Goal: Information Seeking & Learning: Learn about a topic

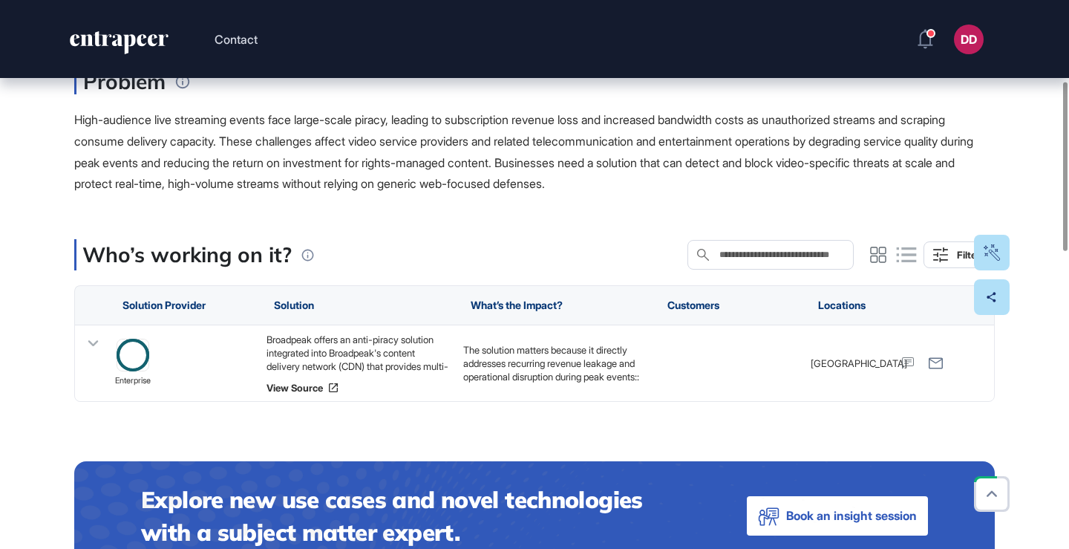
scroll to position [287, 0]
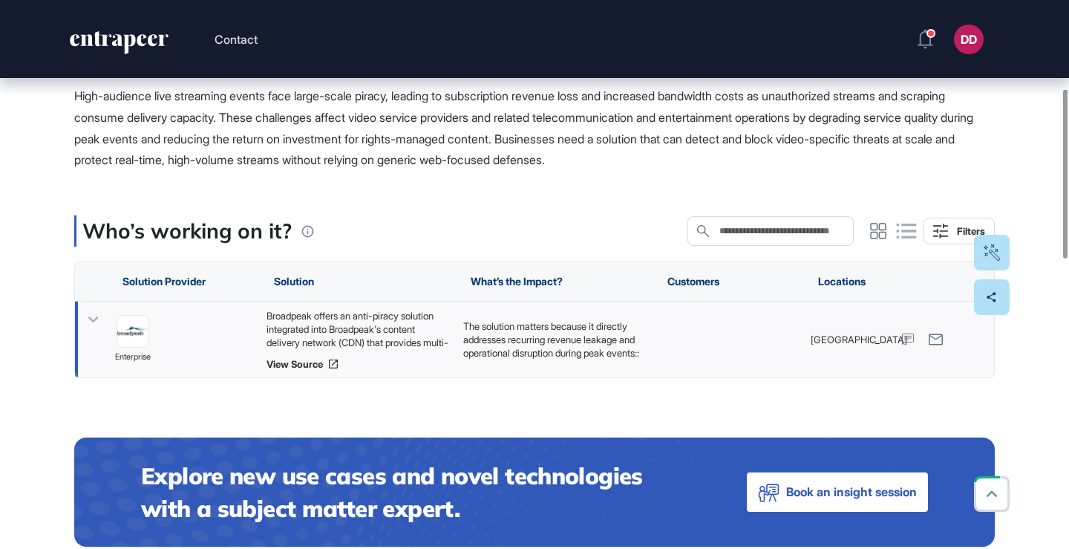
click at [97, 317] on icon at bounding box center [93, 319] width 10 height 6
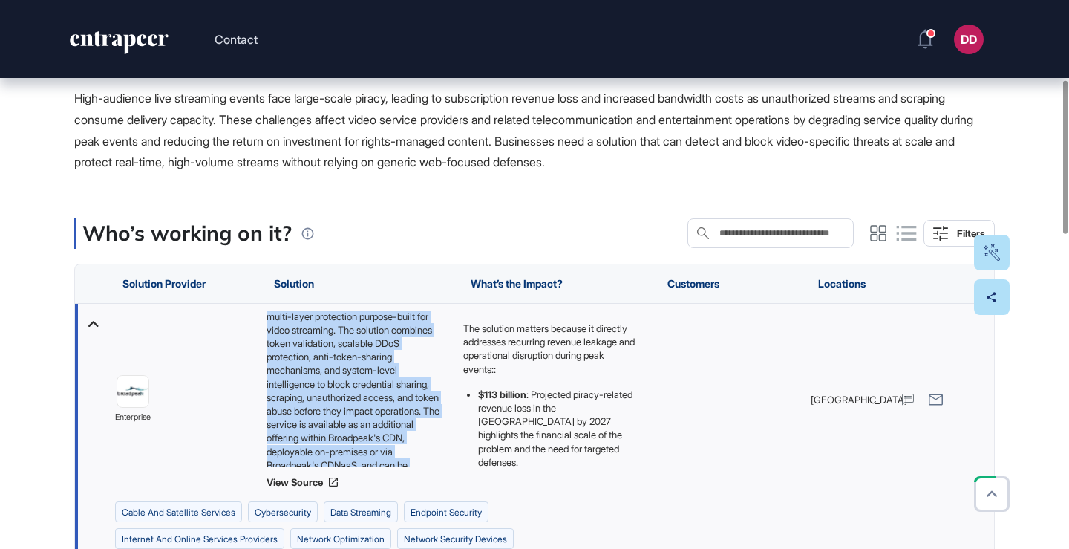
scroll to position [128, 0]
drag, startPoint x: 273, startPoint y: 316, endPoint x: 414, endPoint y: 448, distance: 193.3
click at [445, 473] on div "Broadpeak offers an anti-piracy solution integrated into Broadpeak's content de…" at bounding box center [358, 399] width 182 height 177
copy div "Broadpeak offers an anti-piracy solution integrated into Broadpeak's content de…"
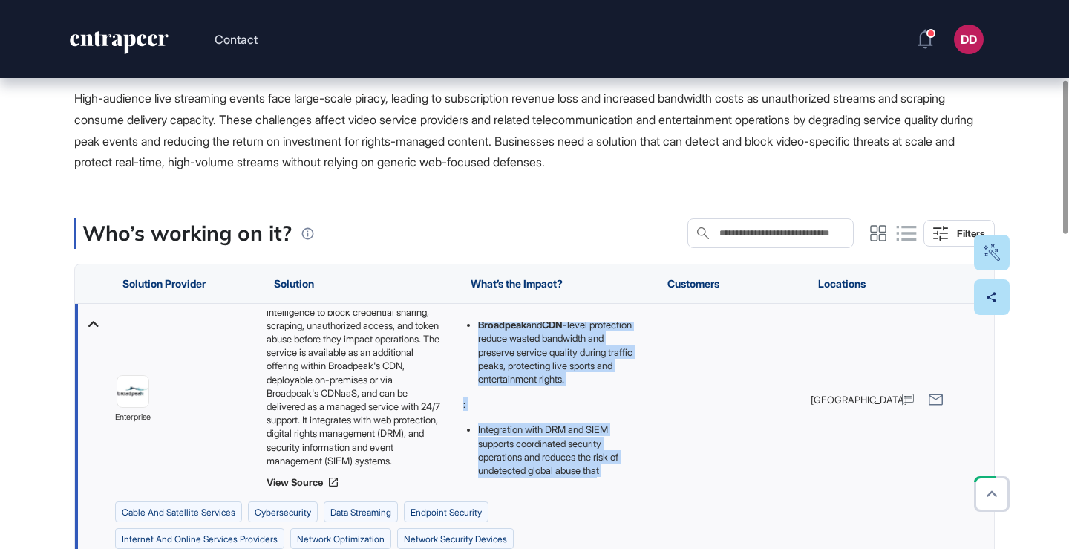
scroll to position [212, 0]
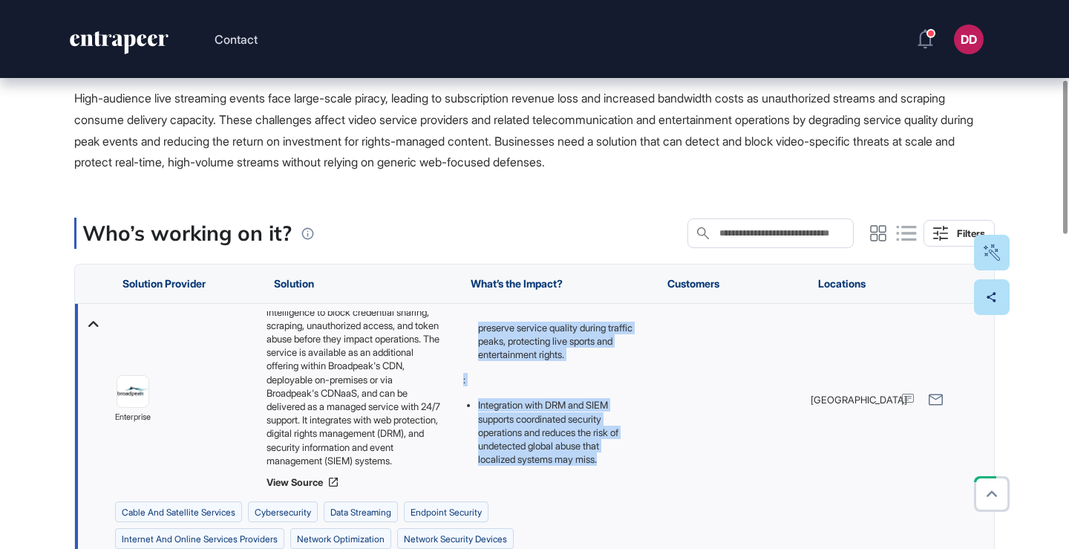
drag, startPoint x: 463, startPoint y: 324, endPoint x: 576, endPoint y: 480, distance: 192.5
click at [576, 480] on div "The solution matters because it directly addresses recurring revenue leakage an…" at bounding box center [554, 400] width 197 height 192
copy div "The solution matters because it directly addresses recurring revenue leakage an…"
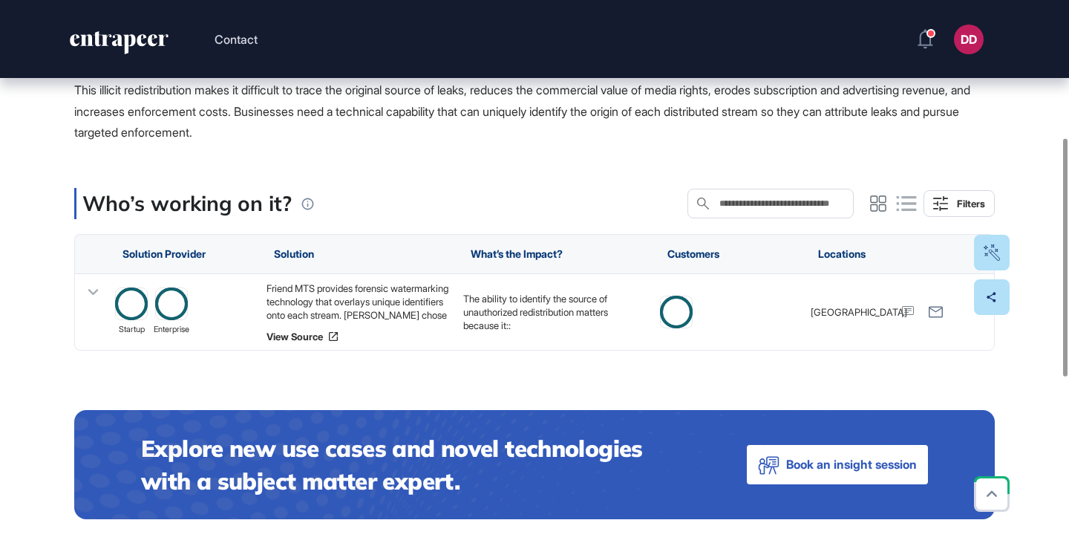
scroll to position [317, 0]
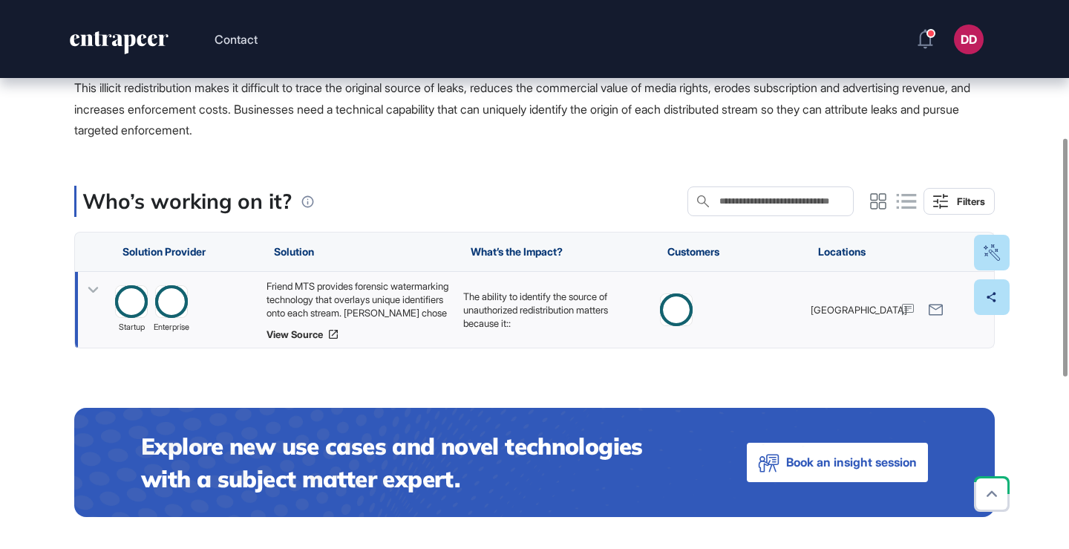
click at [93, 288] on icon at bounding box center [93, 290] width 22 height 22
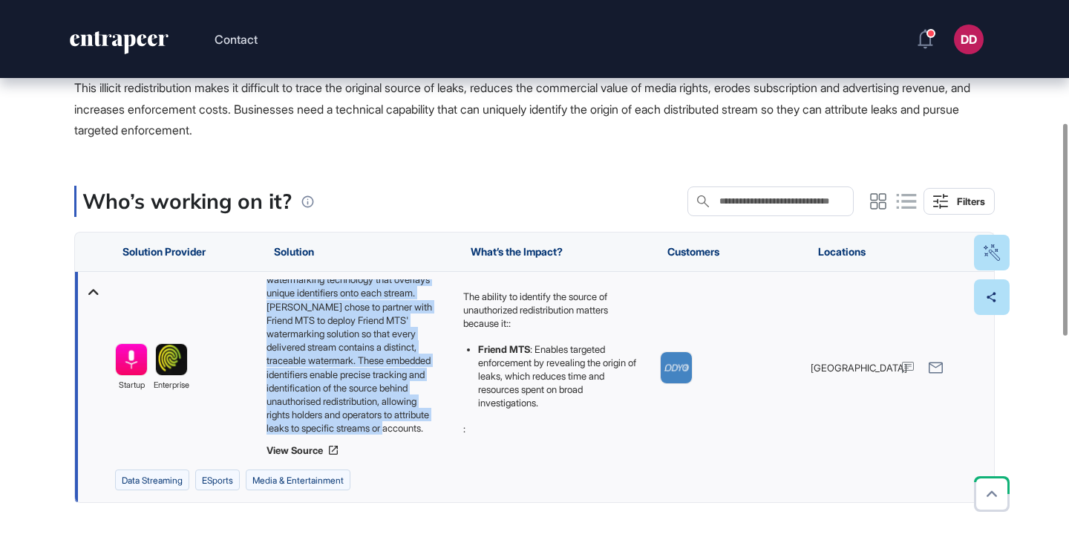
scroll to position [33, 0]
drag, startPoint x: 267, startPoint y: 287, endPoint x: 365, endPoint y: 386, distance: 139.1
click at [437, 438] on div "Friend MTS provides forensic watermarking technology that overlays unique ident…" at bounding box center [358, 367] width 182 height 177
copy div "Friend MTS provides forensic watermarking technology that overlays unique ident…"
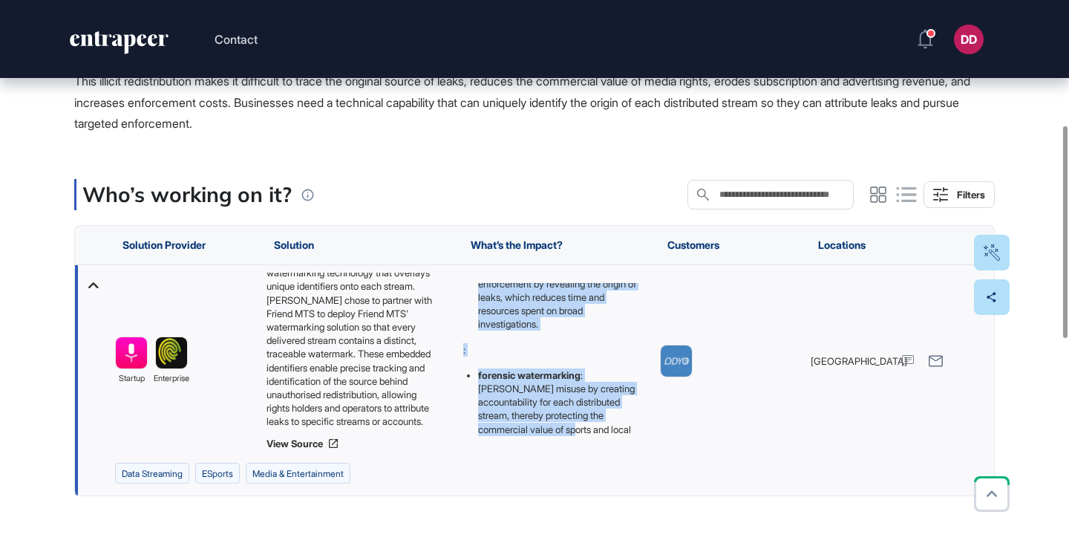
scroll to position [186, 0]
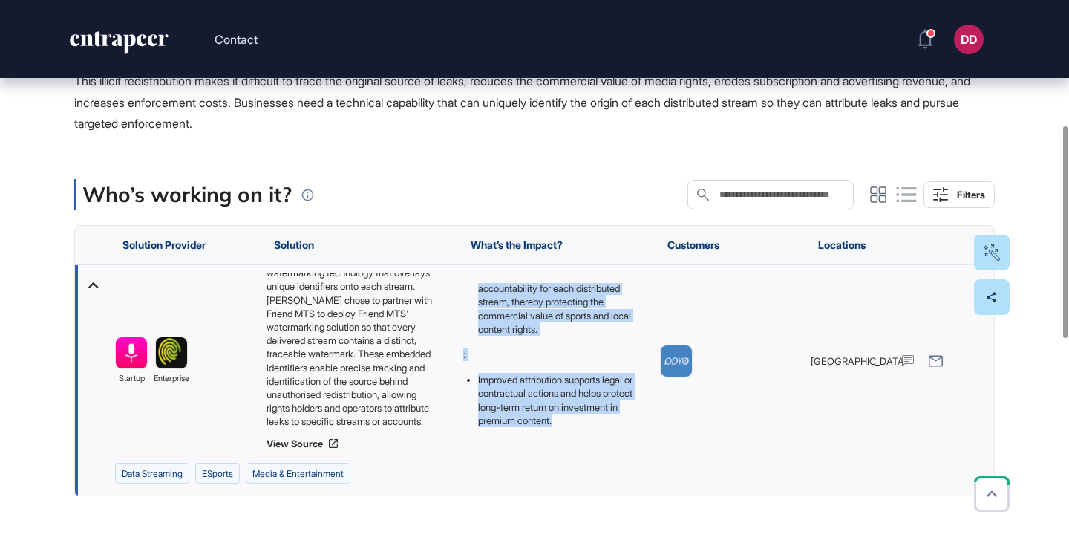
drag, startPoint x: 465, startPoint y: 287, endPoint x: 561, endPoint y: 399, distance: 147.5
click at [558, 444] on div "The ability to identify the source of unauthorized redistribution matters becau…" at bounding box center [554, 361] width 197 height 192
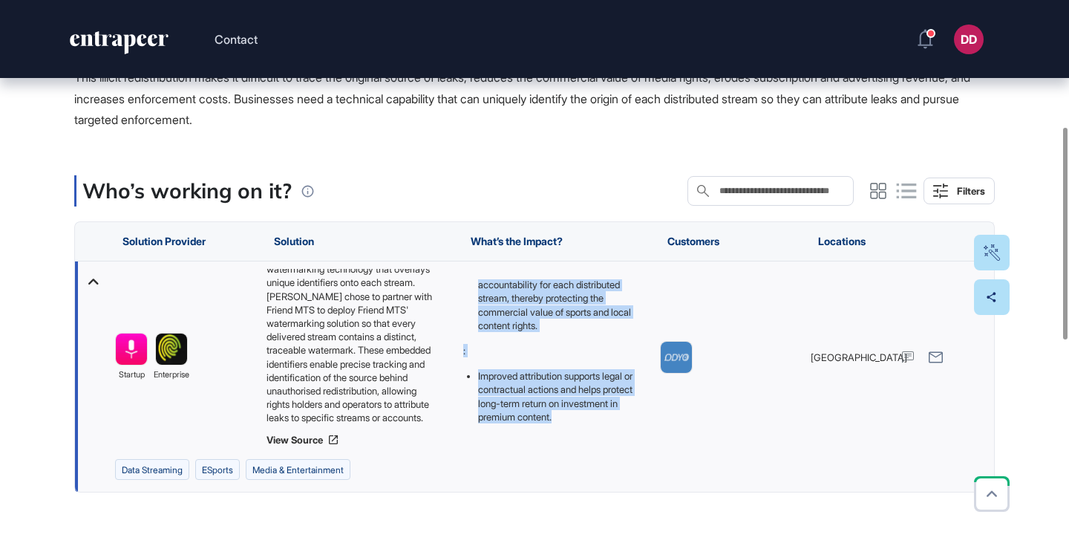
copy div "The ability to identify the source of unauthorized redistribution matters becau…"
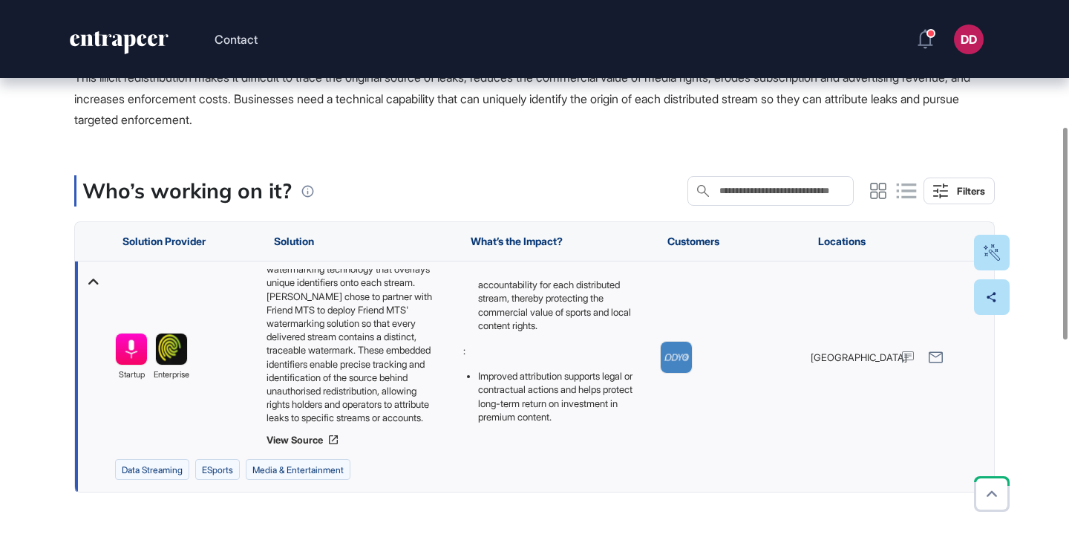
drag, startPoint x: 476, startPoint y: 174, endPoint x: 377, endPoint y: 56, distance: 154.5
click at [474, 174] on main "Use Case Tag for Gameboard Build Partner Invest Acquire data streaming eSports …" at bounding box center [534, 360] width 921 height 1074
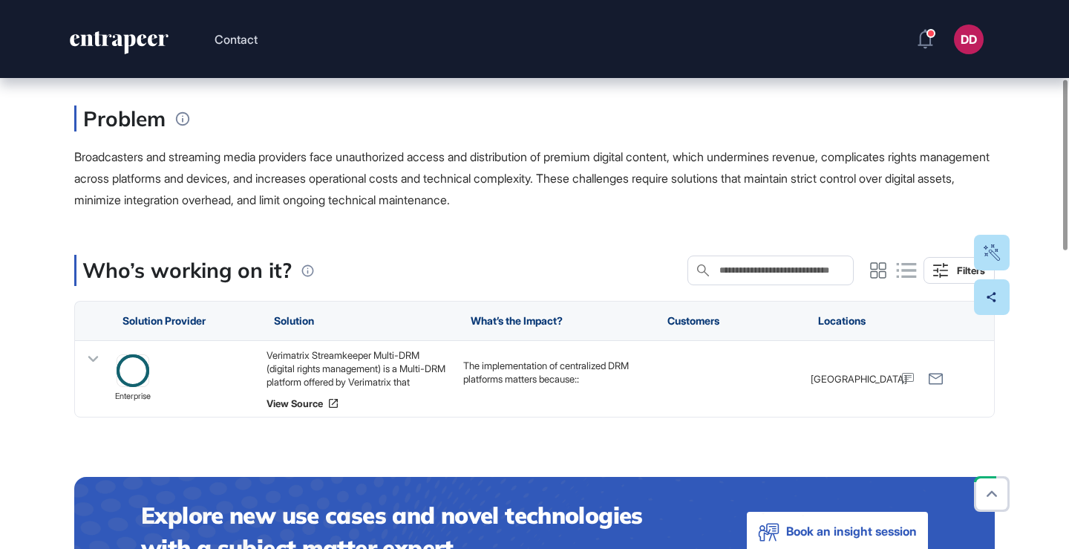
scroll to position [261, 0]
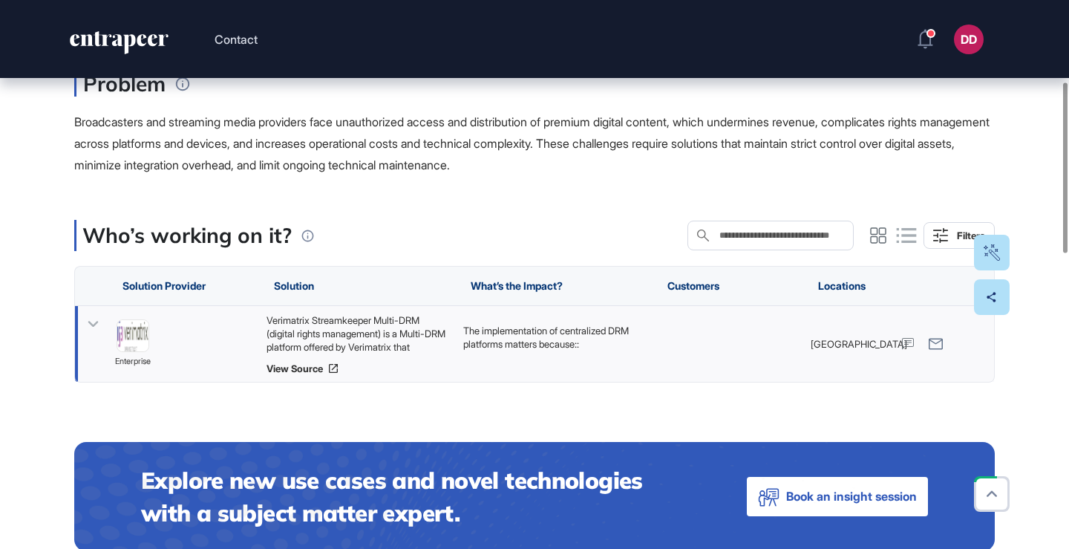
click at [92, 322] on icon at bounding box center [93, 324] width 22 height 22
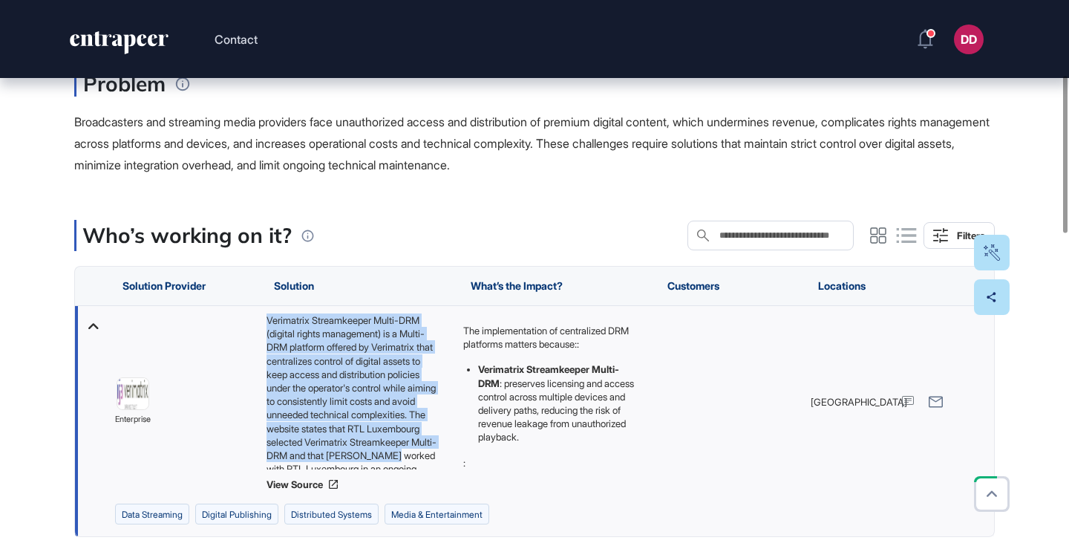
scroll to position [74, 0]
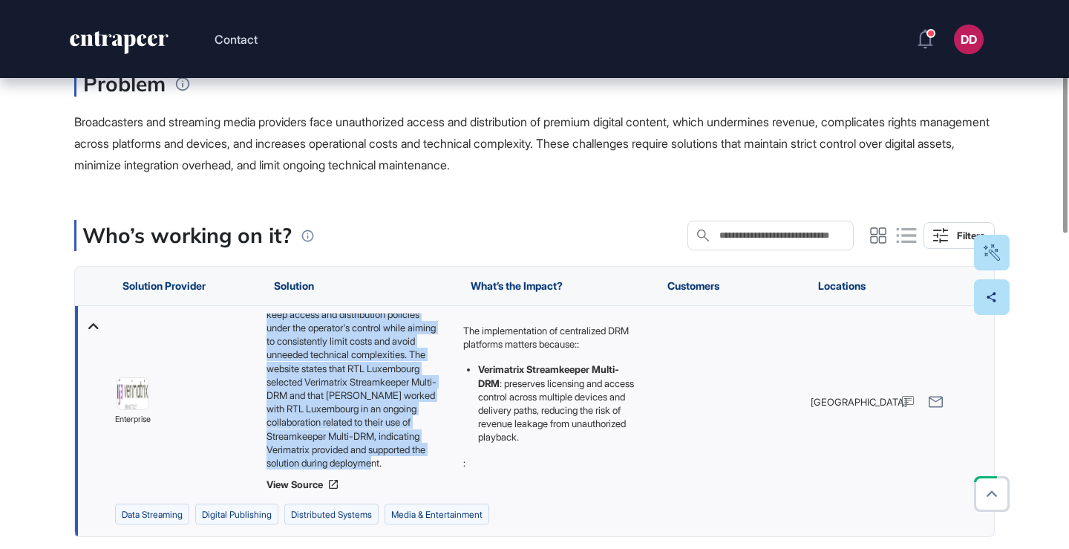
drag, startPoint x: 267, startPoint y: 319, endPoint x: 408, endPoint y: 447, distance: 191.4
click at [421, 473] on div "Verimatrix Streamkeeper Multi-DRM (digital rights management) is a Multi-DRM pl…" at bounding box center [358, 401] width 182 height 177
copy div "Verimatrix Streamkeeper Multi-DRM (digital rights management) is a Multi-DRM pl…"
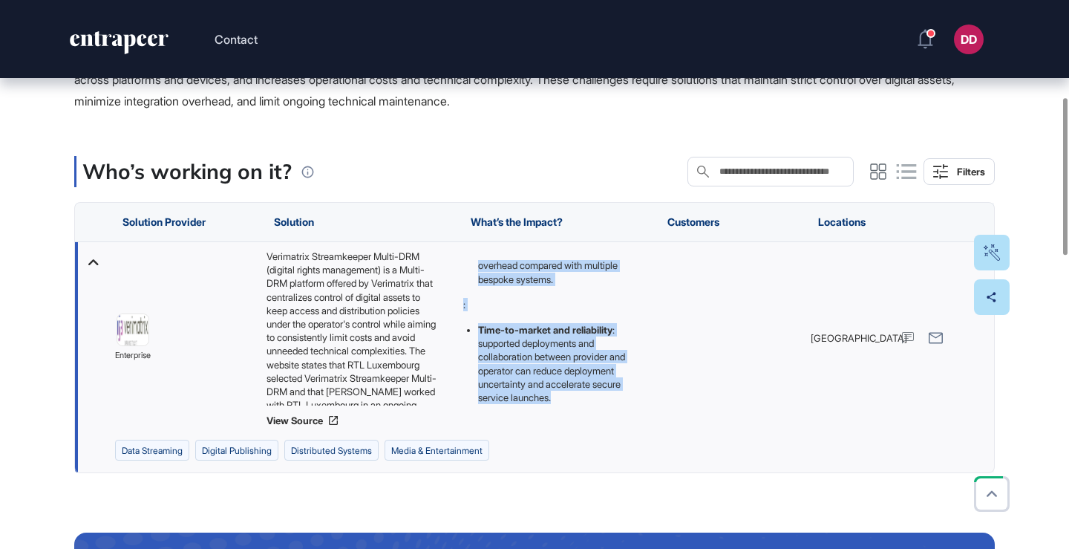
scroll to position [342, 0]
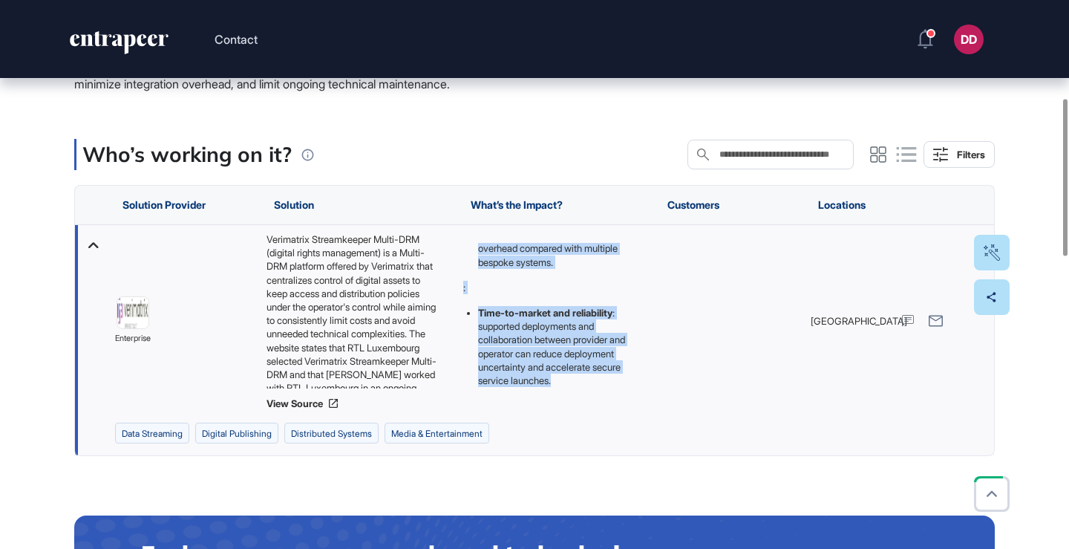
drag, startPoint x: 463, startPoint y: 294, endPoint x: 555, endPoint y: 379, distance: 125.1
click at [555, 379] on div "The implementation of centralized DRM platforms matters because:: Verimatrix St…" at bounding box center [550, 215] width 174 height 343
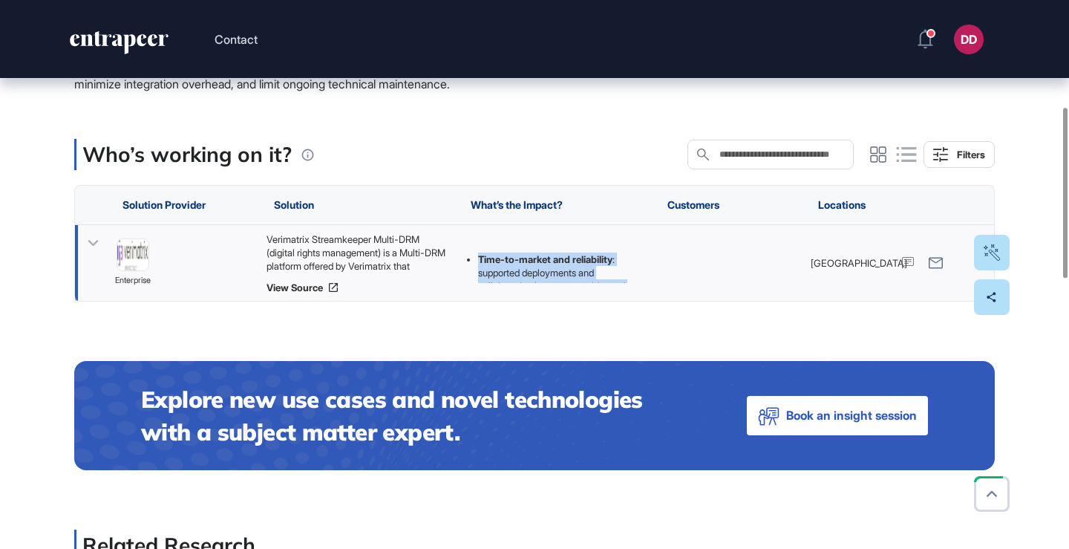
copy div "The implementation of centralized DRM platforms matters because:: Verimatrix St…"
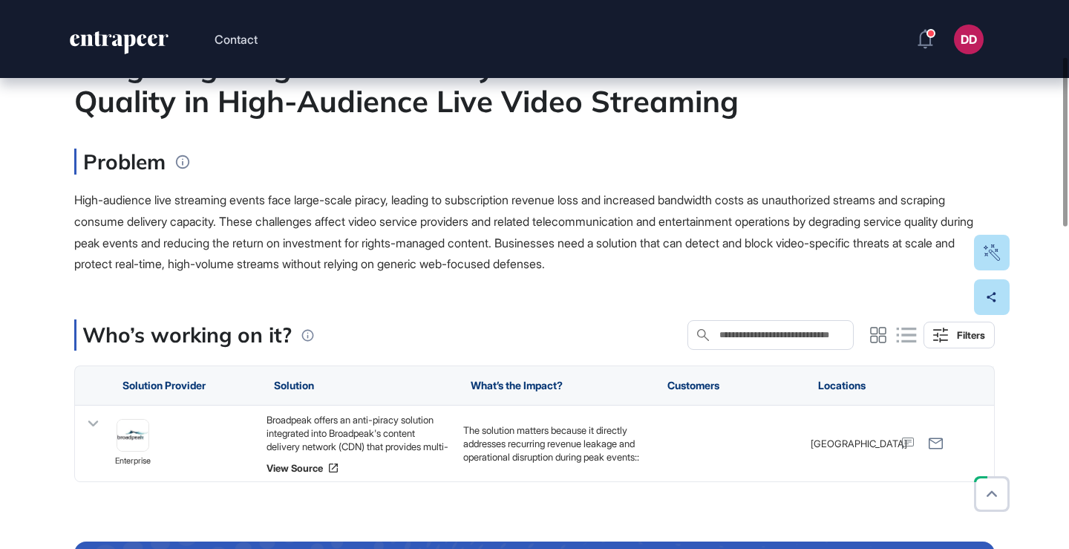
scroll to position [211, 0]
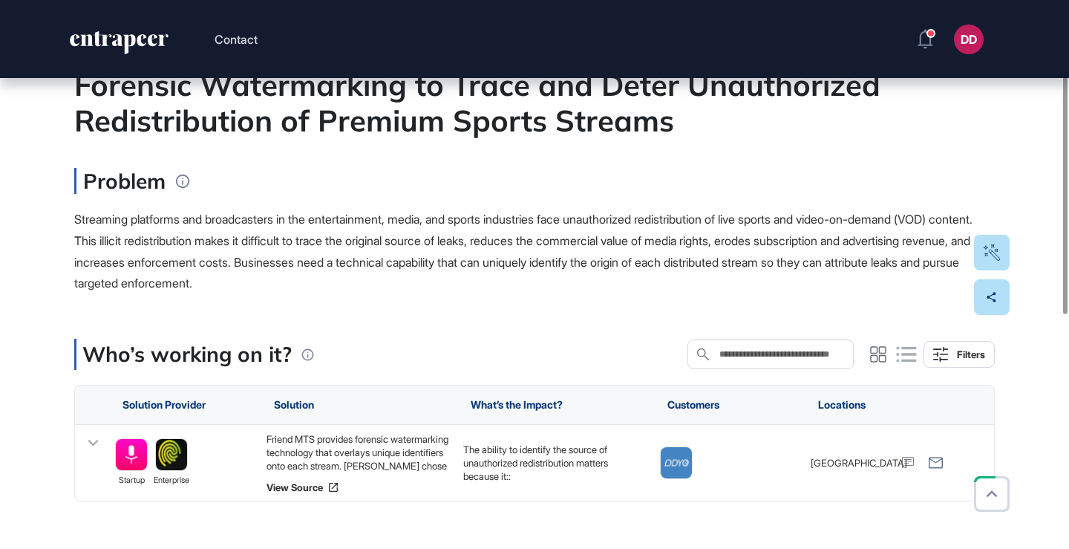
scroll to position [173, 0]
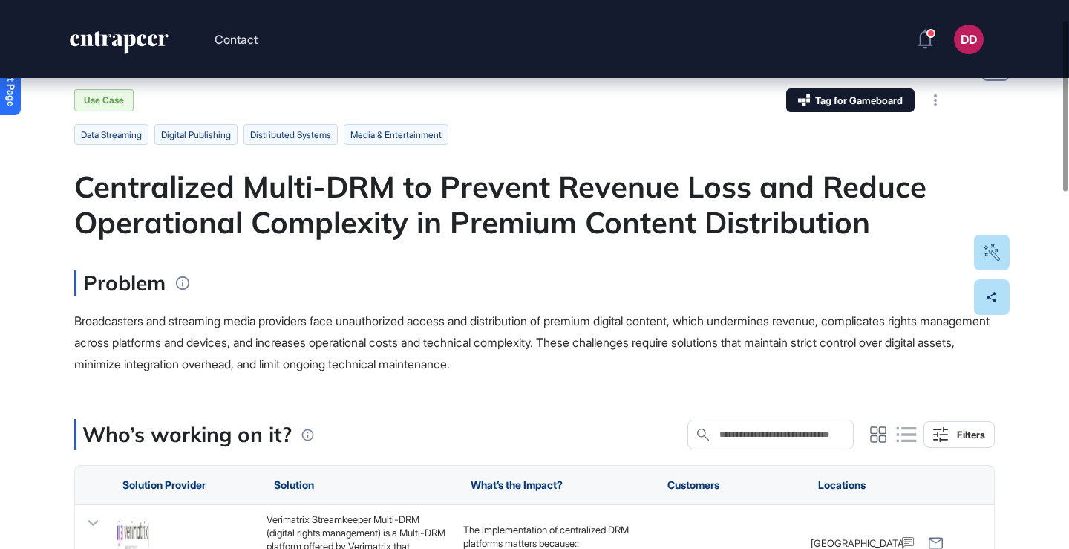
scroll to position [61, 0]
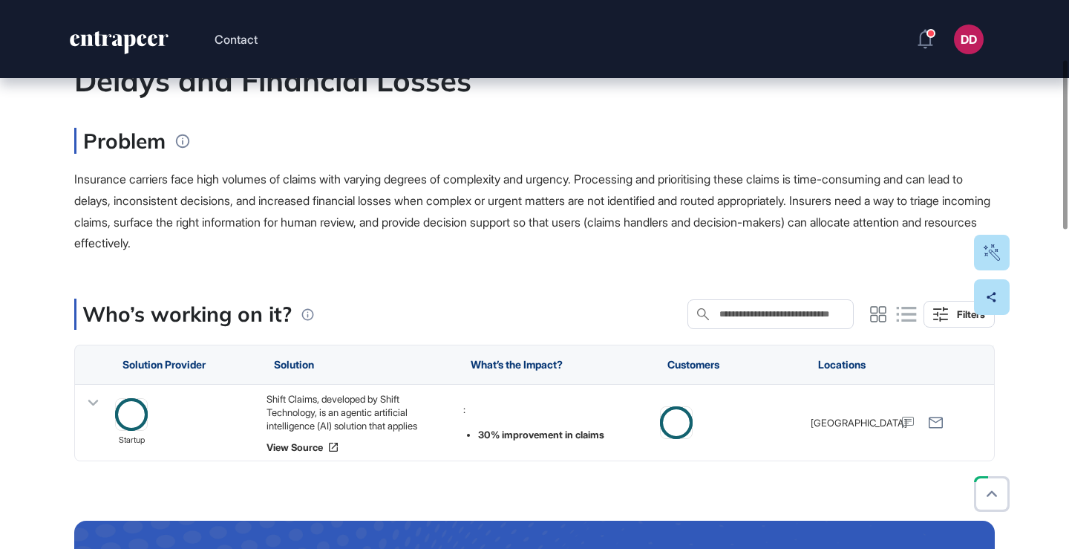
scroll to position [206, 0]
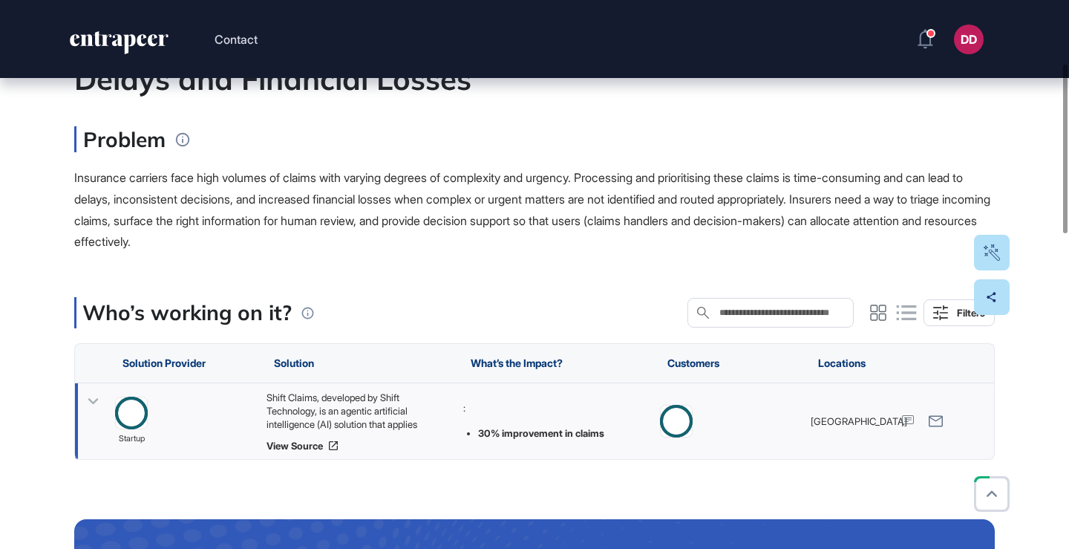
click at [88, 398] on icon at bounding box center [93, 401] width 10 height 6
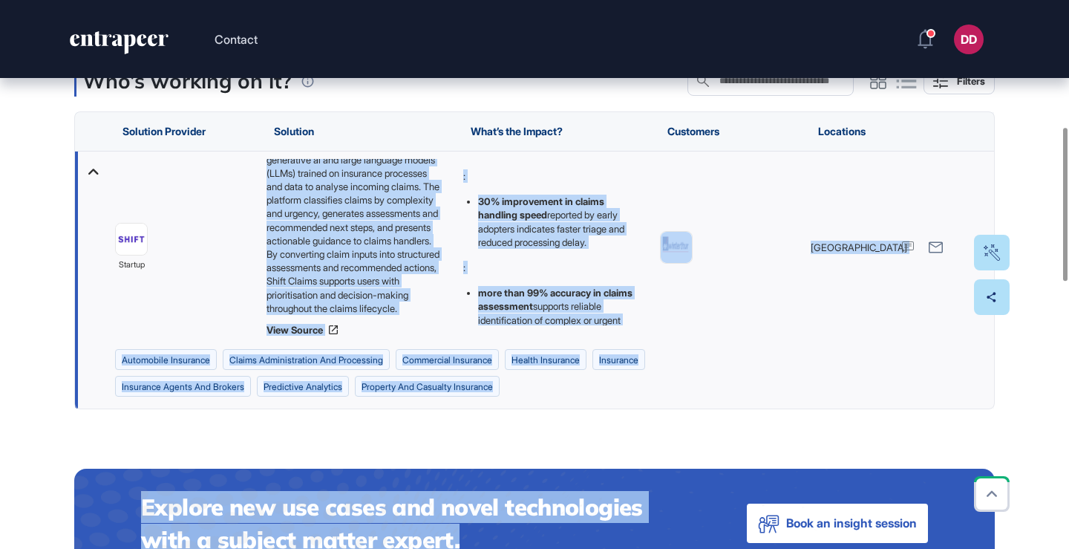
scroll to position [473, 0]
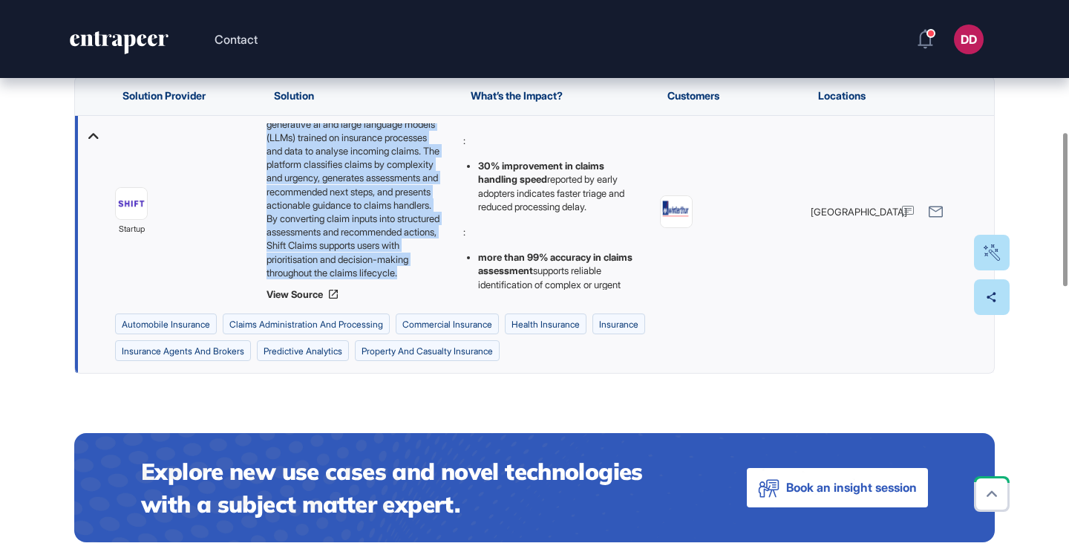
drag, startPoint x: 266, startPoint y: 394, endPoint x: 419, endPoint y: 271, distance: 196.4
click at [420, 272] on div "Shift Claims, developed by Shift Technology, is an agentic artificial intellige…" at bounding box center [358, 201] width 182 height 156
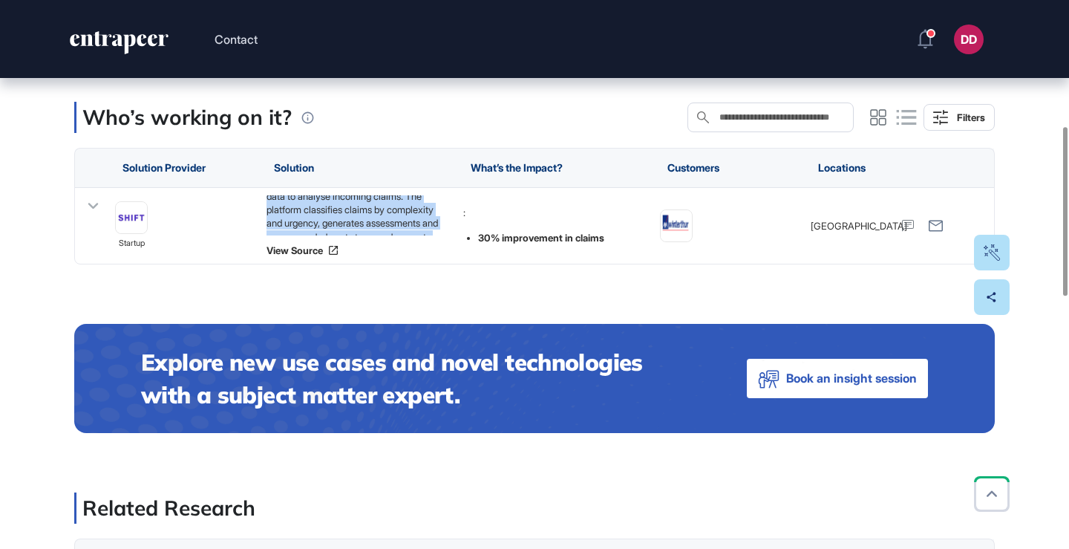
scroll to position [389, 0]
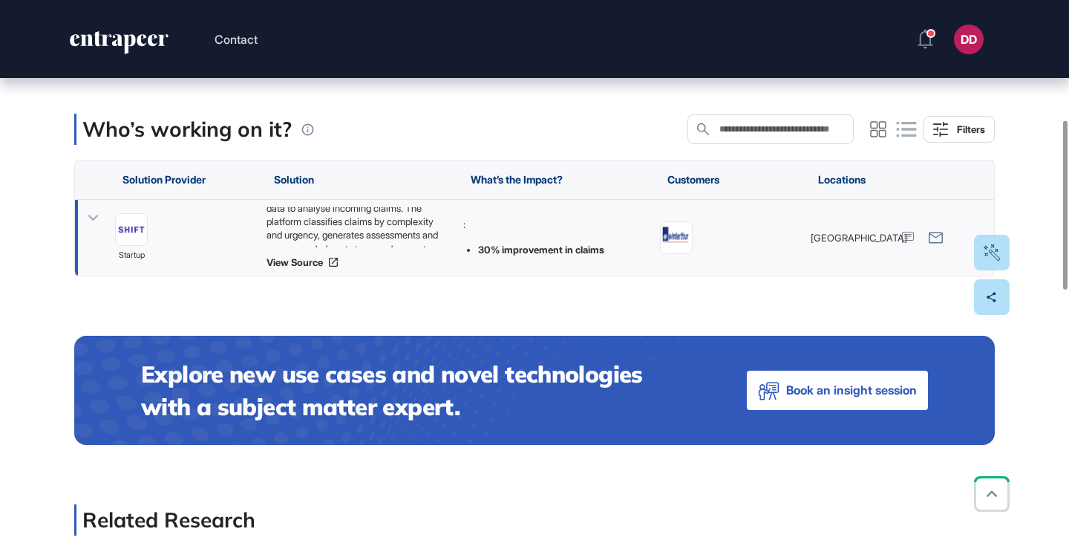
click at [88, 219] on icon at bounding box center [93, 218] width 22 height 22
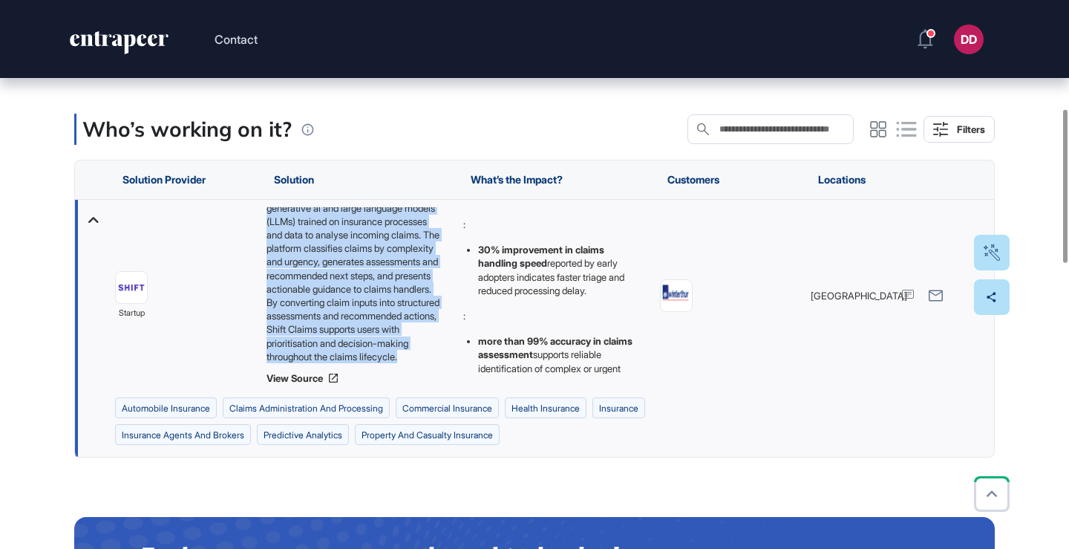
scroll to position [74, 0]
drag, startPoint x: 268, startPoint y: 213, endPoint x: 417, endPoint y: 356, distance: 206.9
click at [417, 356] on div "Shift Claims, developed by Shift Technology, is an agentic artificial intellige…" at bounding box center [358, 285] width 182 height 156
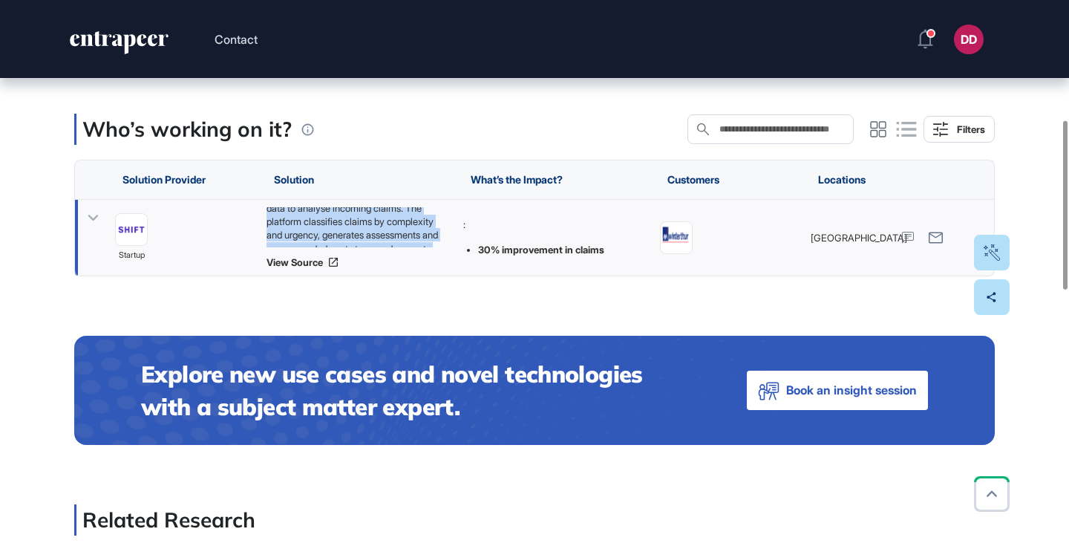
copy div "Shift Claims, developed by Shift Technology, is an agentic artificial intellige…"
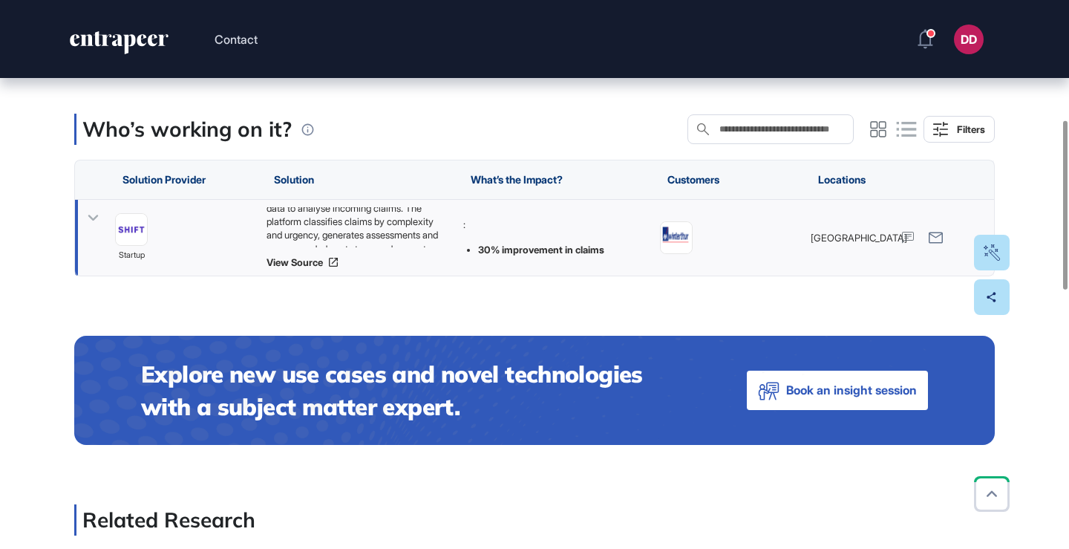
click at [95, 221] on icon at bounding box center [93, 218] width 22 height 22
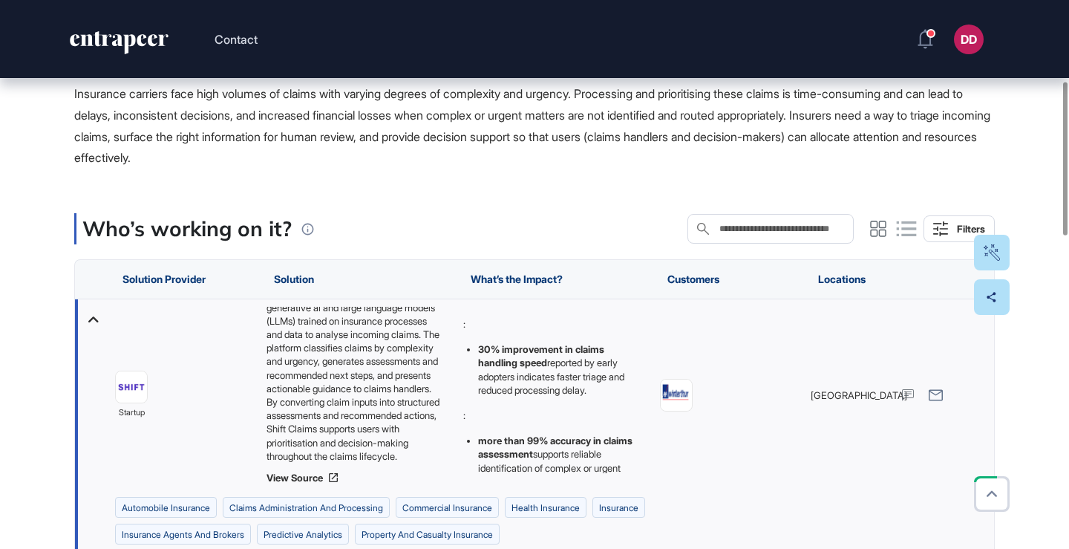
scroll to position [290, 0]
click at [492, 352] on strong "30% improvement in claims handling speed" at bounding box center [541, 354] width 126 height 25
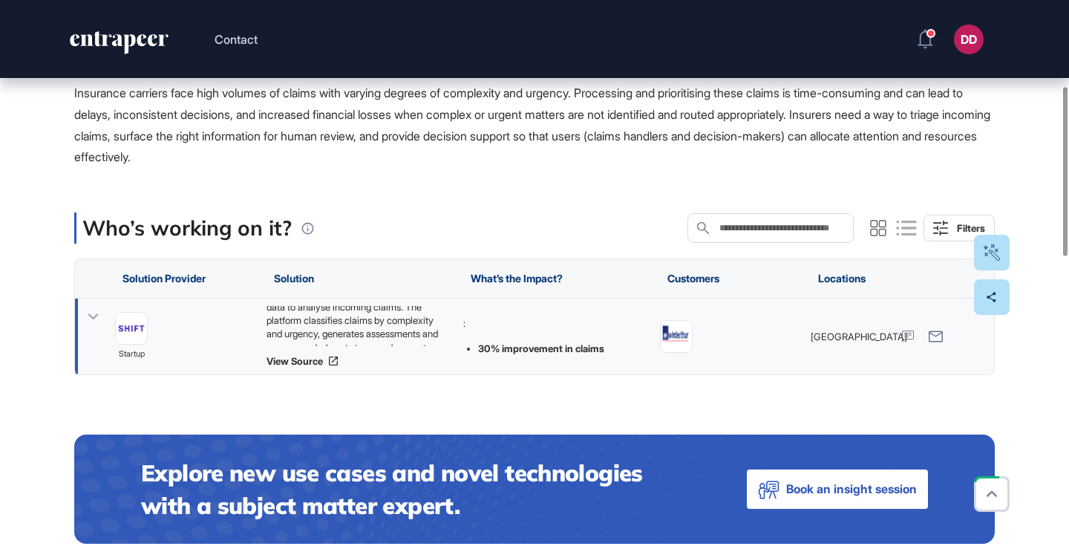
scroll to position [266, 0]
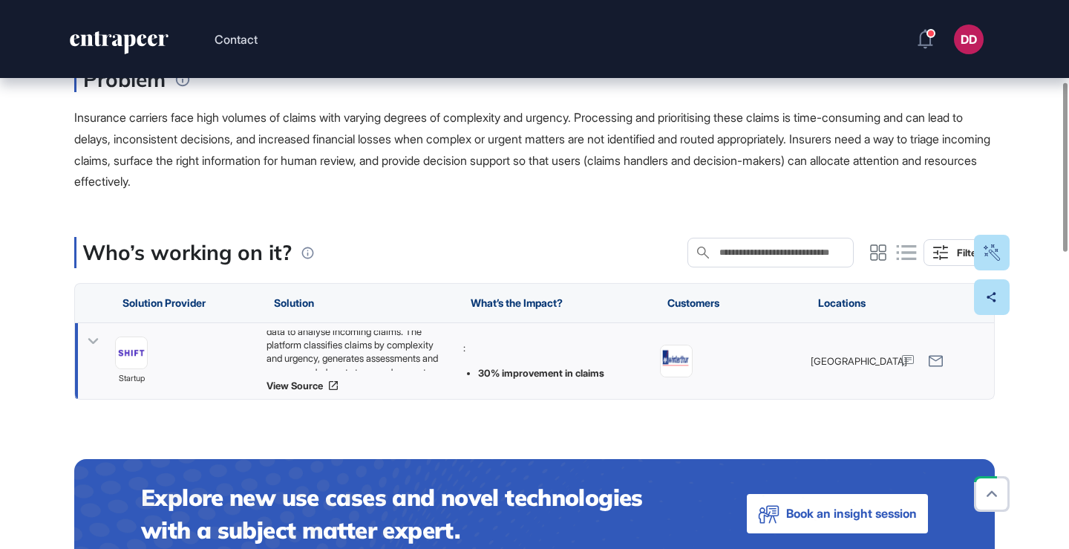
click at [94, 339] on icon at bounding box center [93, 341] width 22 height 22
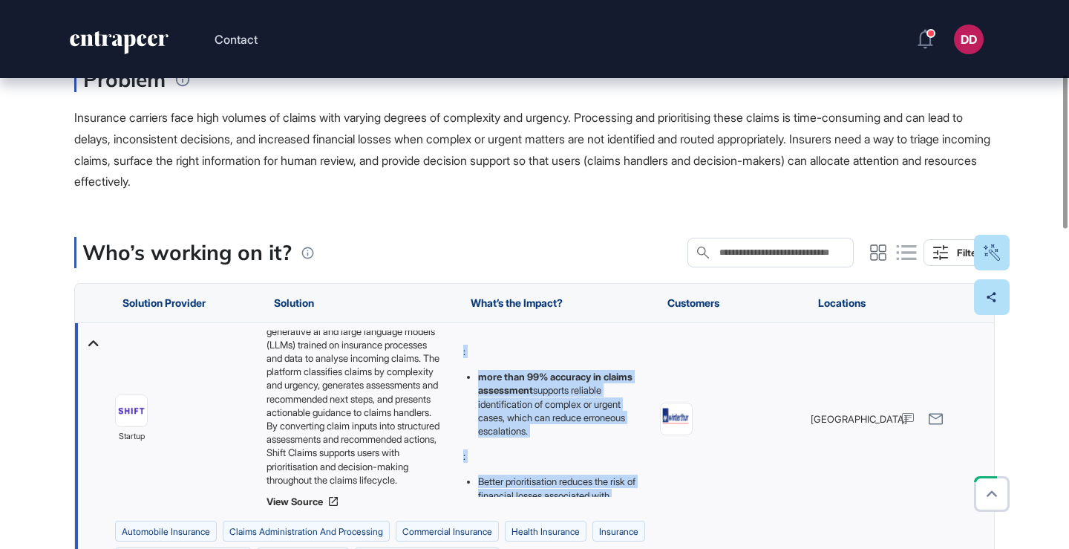
scroll to position [158, 0]
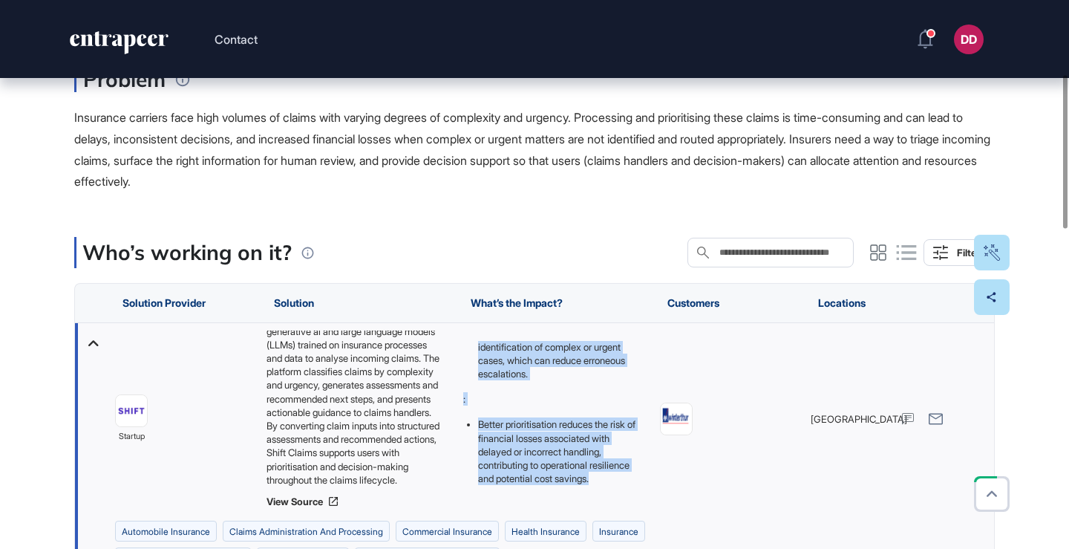
drag, startPoint x: 477, startPoint y: 368, endPoint x: 596, endPoint y: 507, distance: 183.3
click at [596, 507] on div ": 30% improvement in claims handling speed reported by early adopters indicates…" at bounding box center [554, 419] width 197 height 192
copy div "30% improvement in claims handling speed reported by early adopters indicates f…"
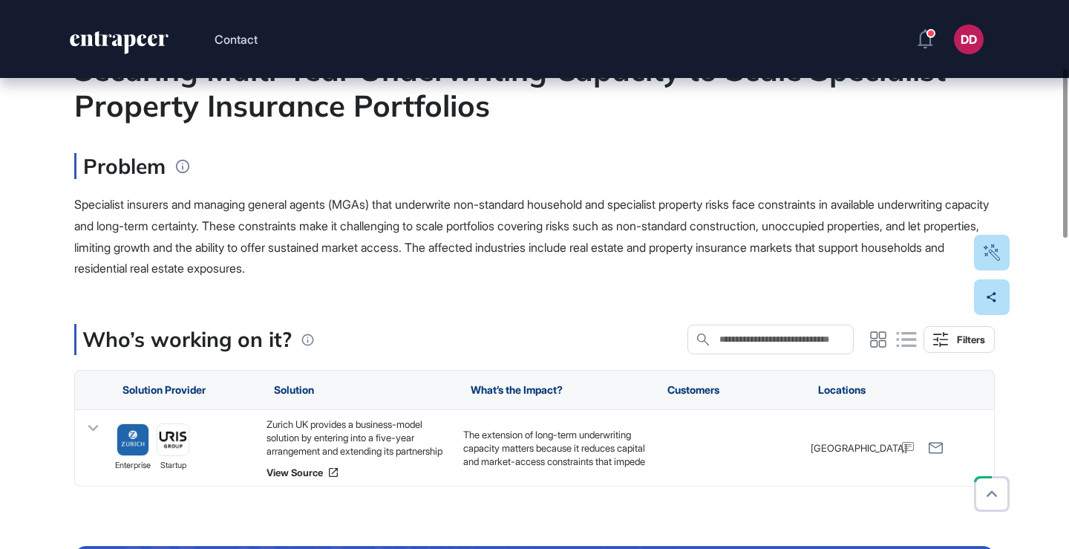
scroll to position [225, 0]
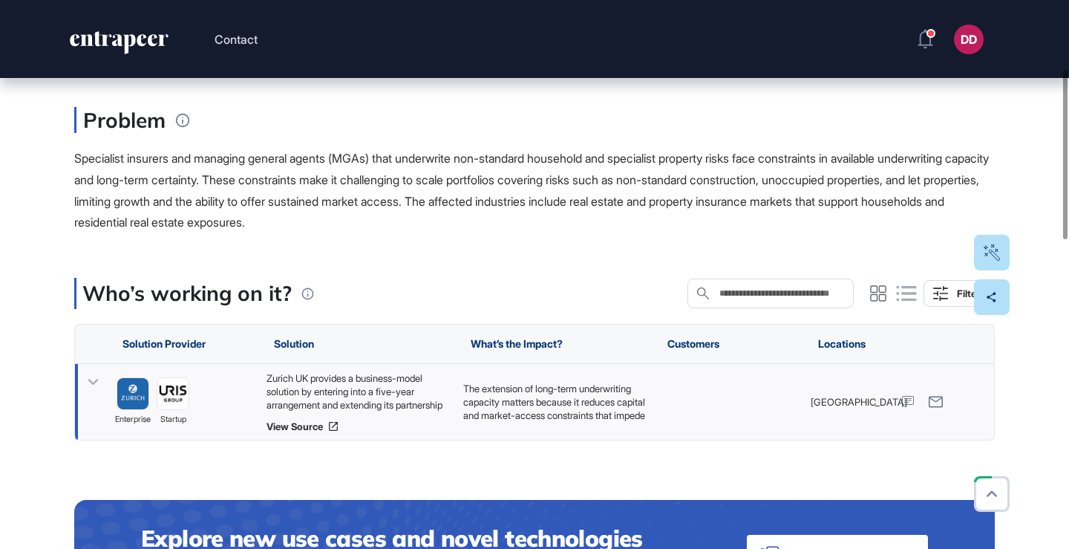
click at [96, 380] on icon at bounding box center [93, 382] width 10 height 6
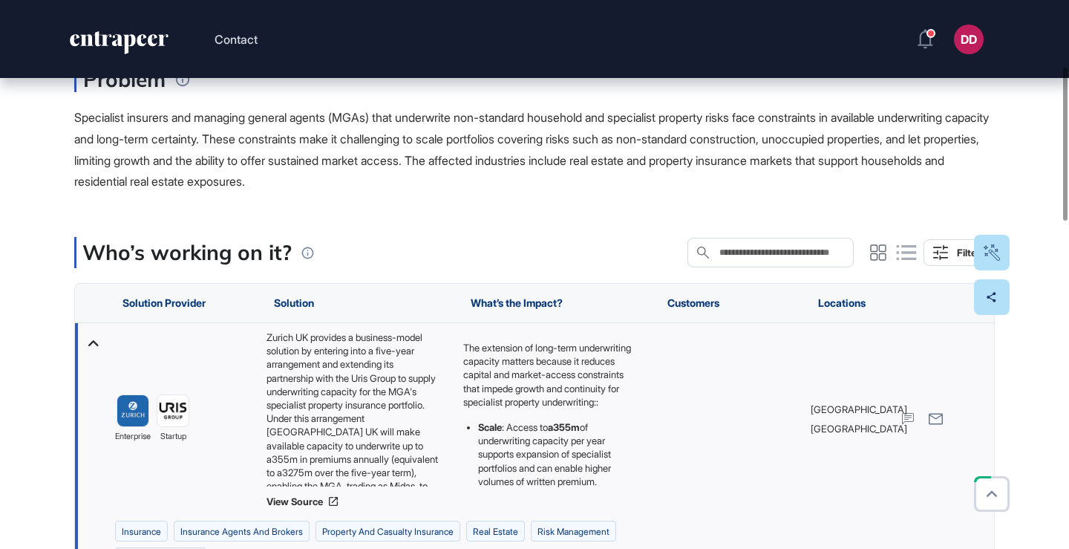
scroll to position [269, 0]
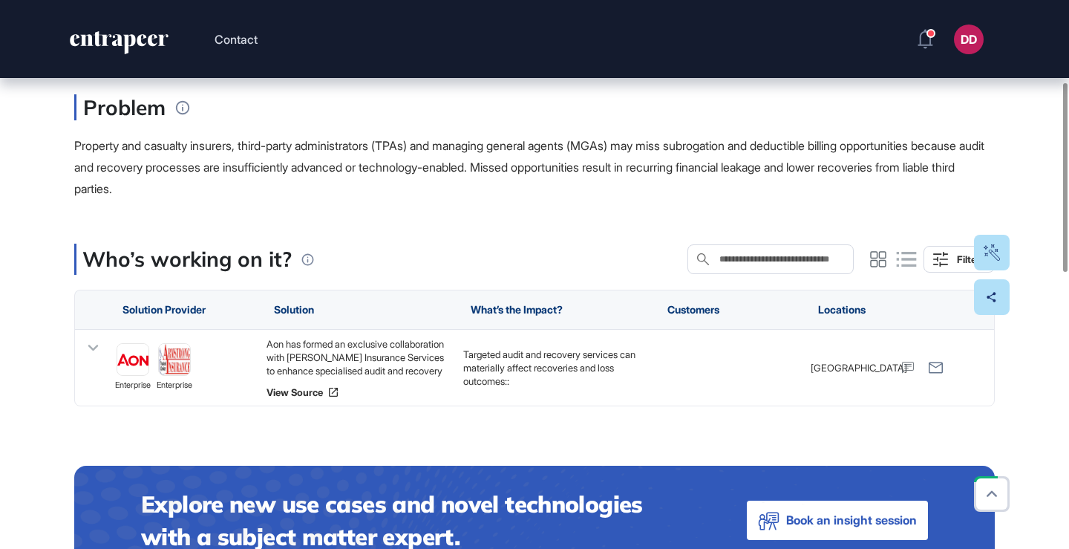
scroll to position [237, 0]
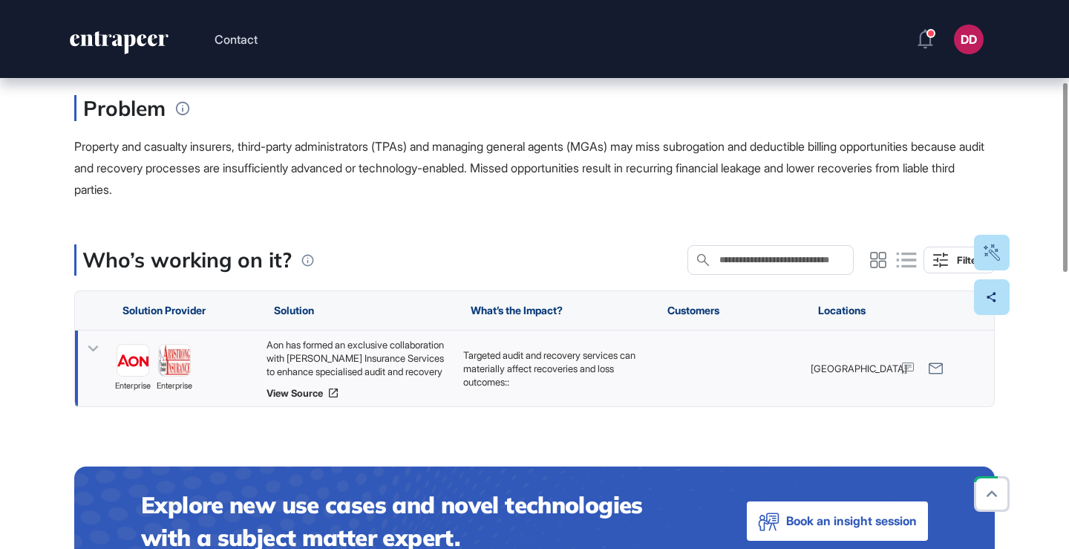
click at [97, 352] on icon at bounding box center [93, 349] width 22 height 22
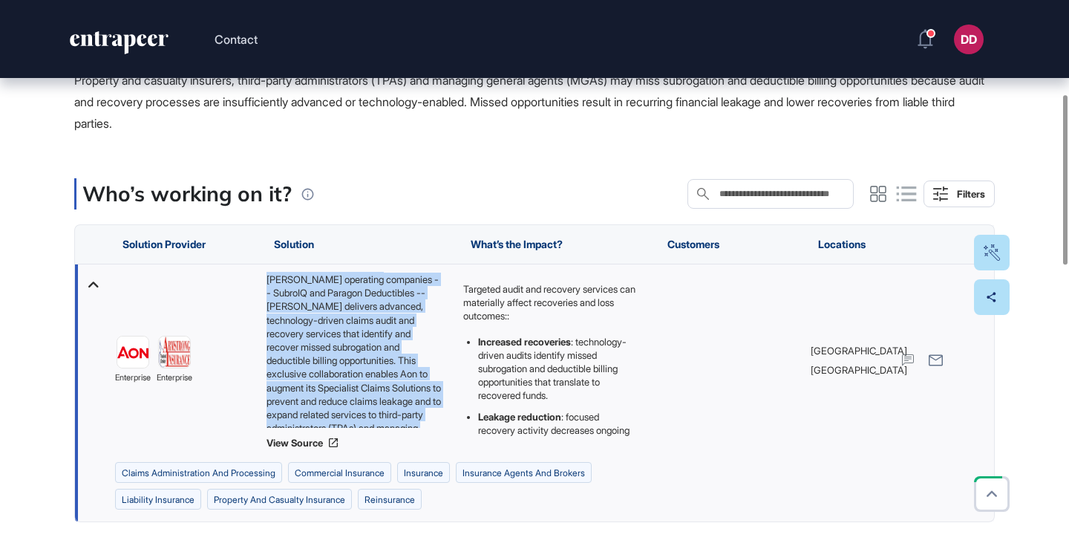
scroll to position [101, 0]
drag, startPoint x: 266, startPoint y: 275, endPoint x: 382, endPoint y: 429, distance: 192.5
click at [382, 429] on div "Aon has formed an exclusive collaboration with [PERSON_NAME] Insurance Services…" at bounding box center [358, 360] width 182 height 177
copy div "Aon has formed an exclusive collaboration with [PERSON_NAME] Insurance Services…"
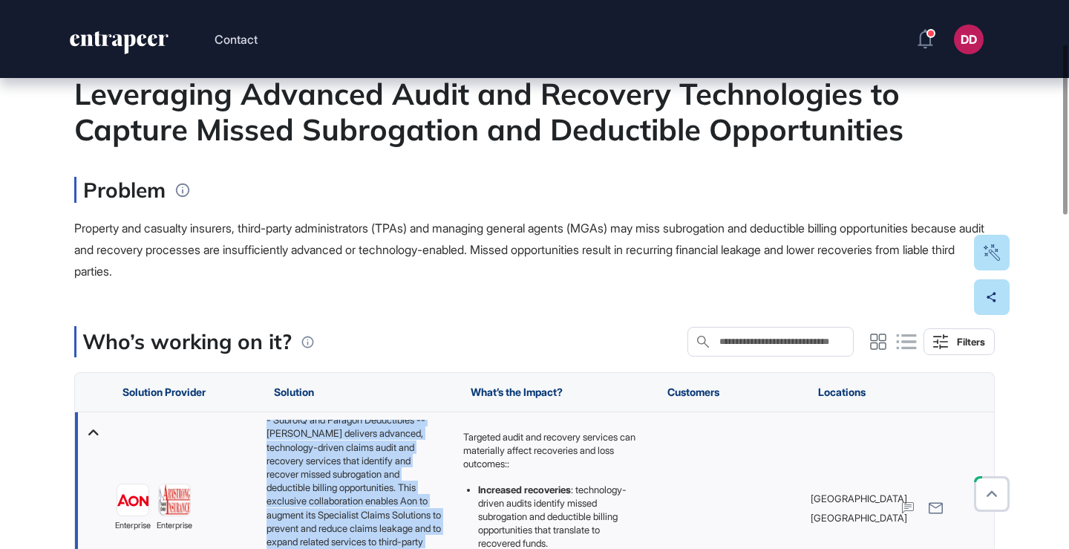
scroll to position [140, 0]
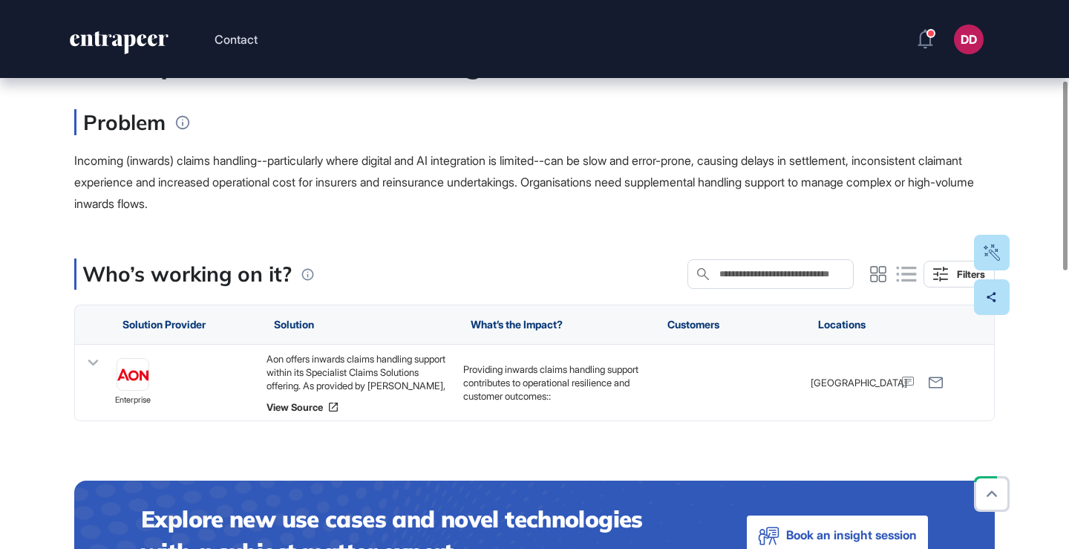
scroll to position [232, 0]
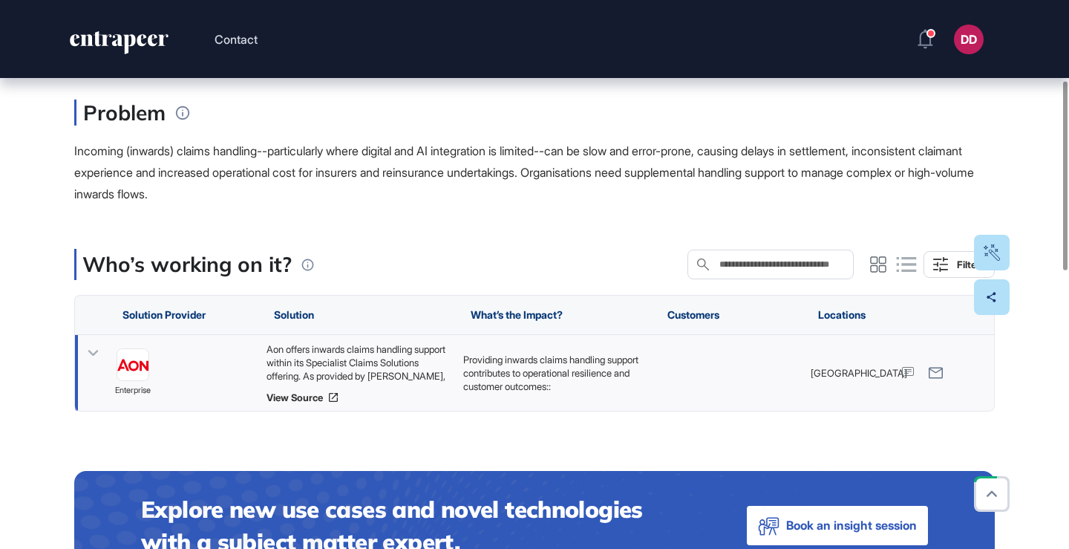
click at [94, 351] on icon at bounding box center [93, 353] width 22 height 22
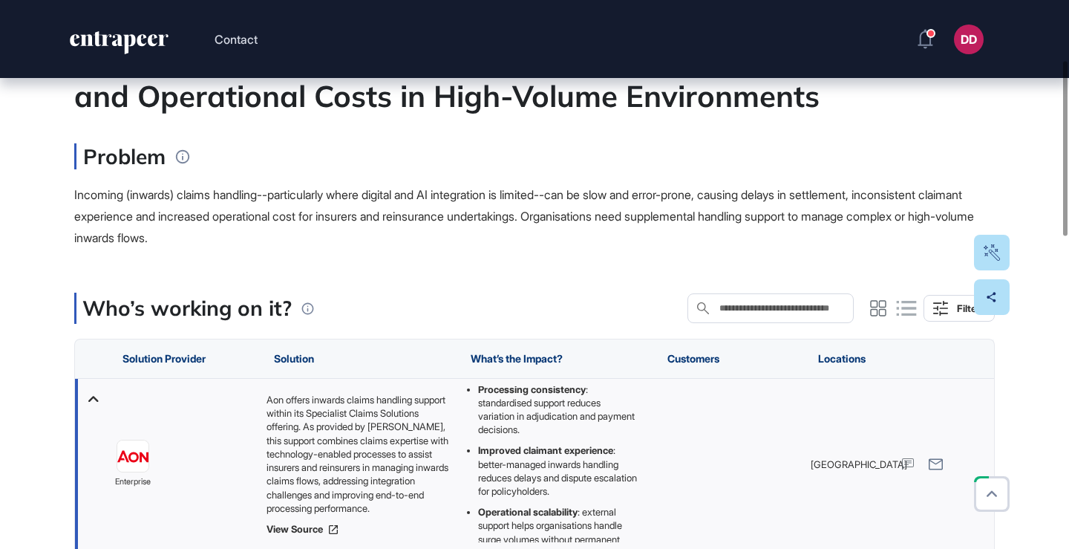
scroll to position [65, 0]
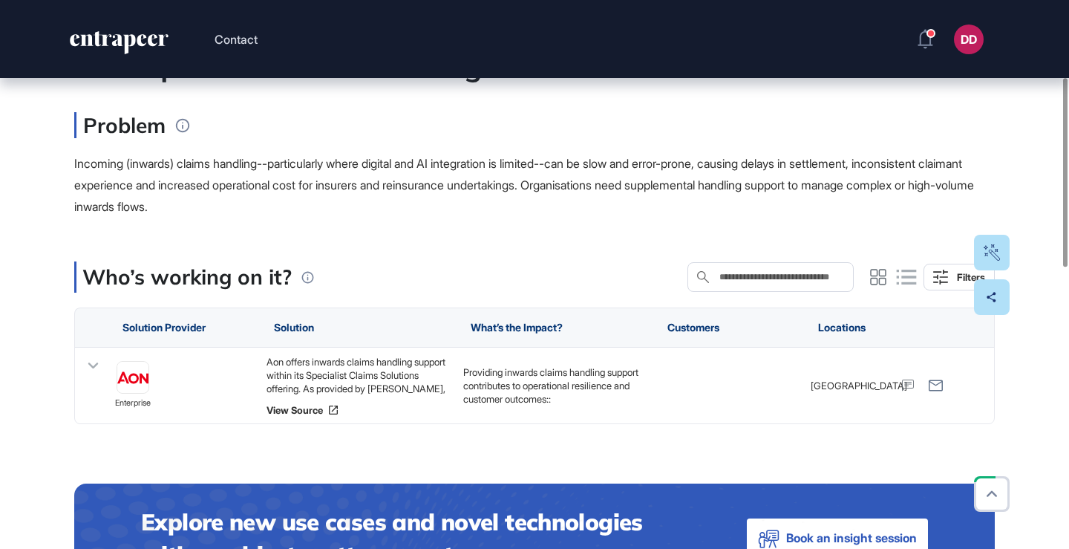
scroll to position [224, 0]
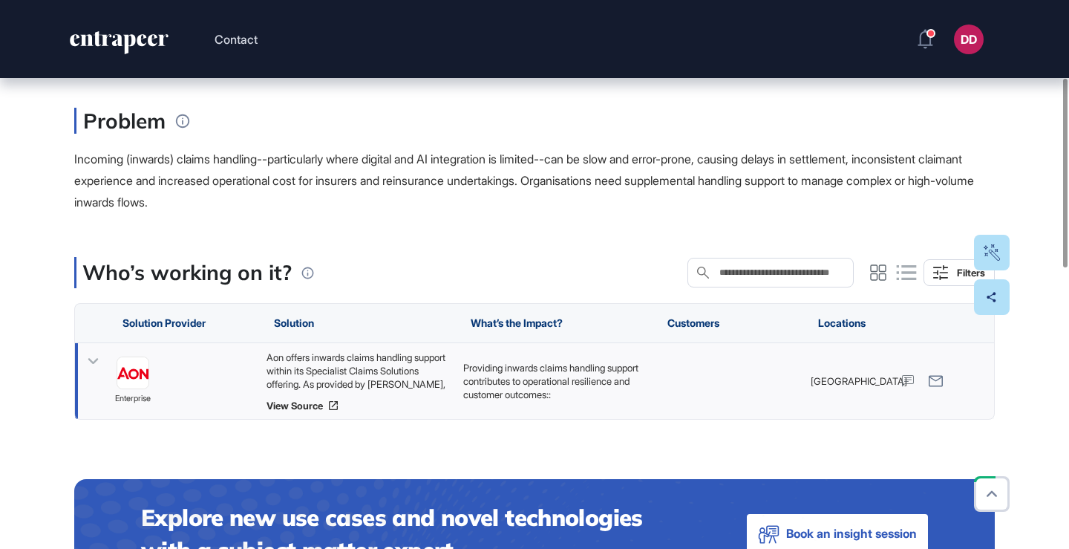
click at [97, 363] on icon at bounding box center [93, 361] width 22 height 22
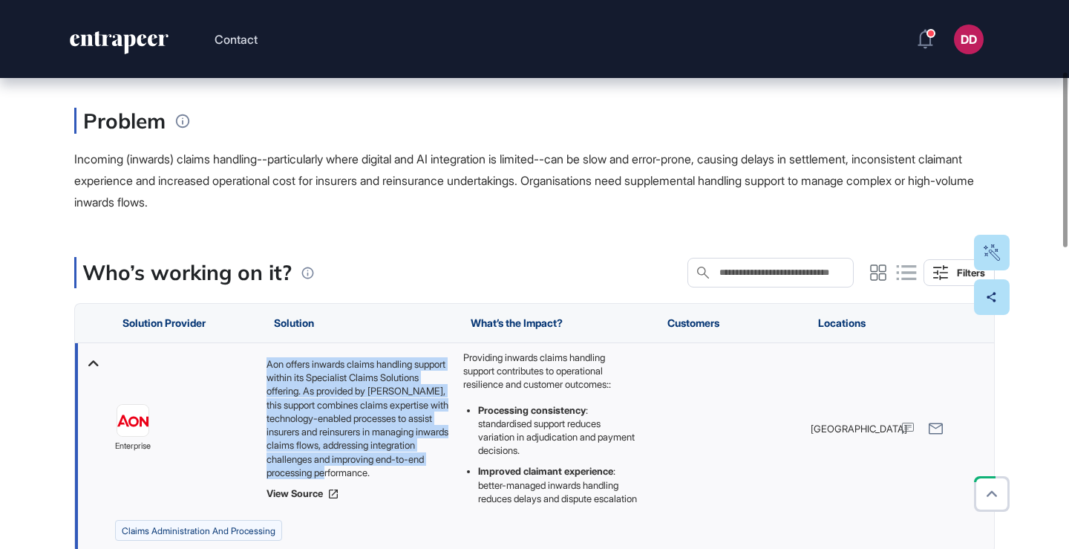
drag, startPoint x: 267, startPoint y: 356, endPoint x: 397, endPoint y: 472, distance: 174.0
click at [398, 474] on div "Aon offers inwards claims handling support within its Specialist Claims Solutio…" at bounding box center [358, 418] width 182 height 122
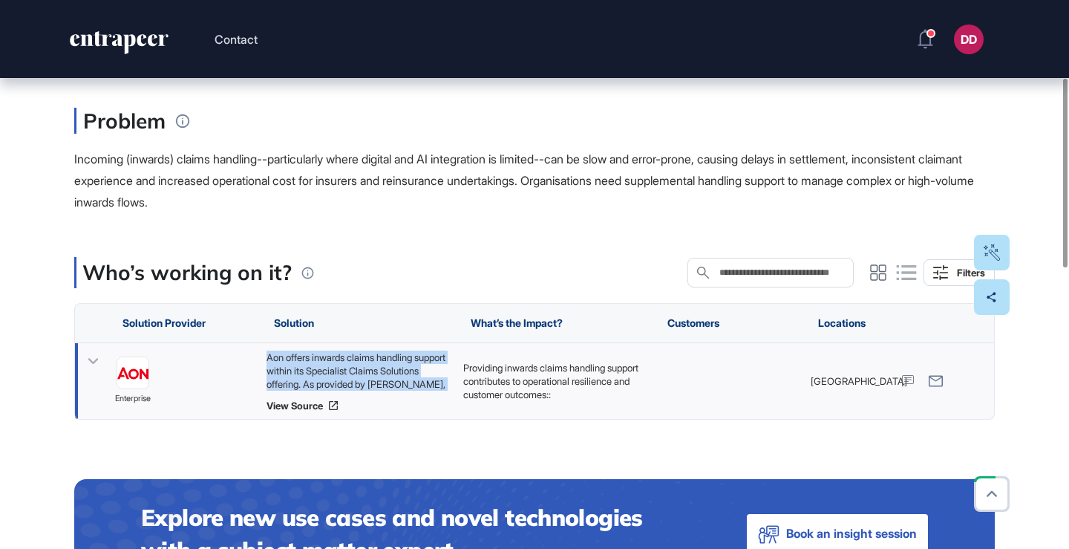
copy div "Aon offers inwards claims handling support within its Specialist Claims Solutio…"
click at [97, 357] on icon at bounding box center [93, 361] width 22 height 22
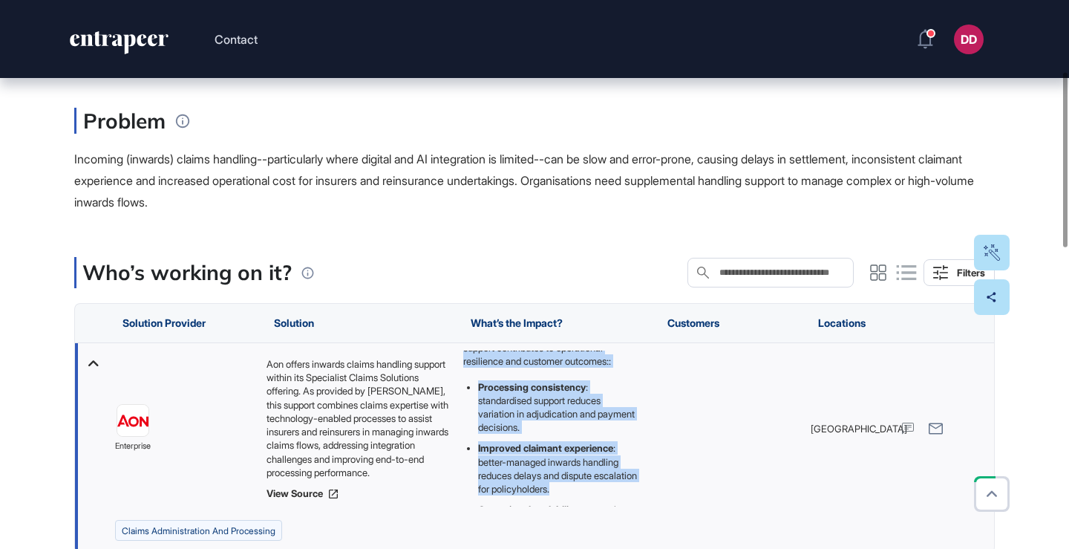
scroll to position [85, 0]
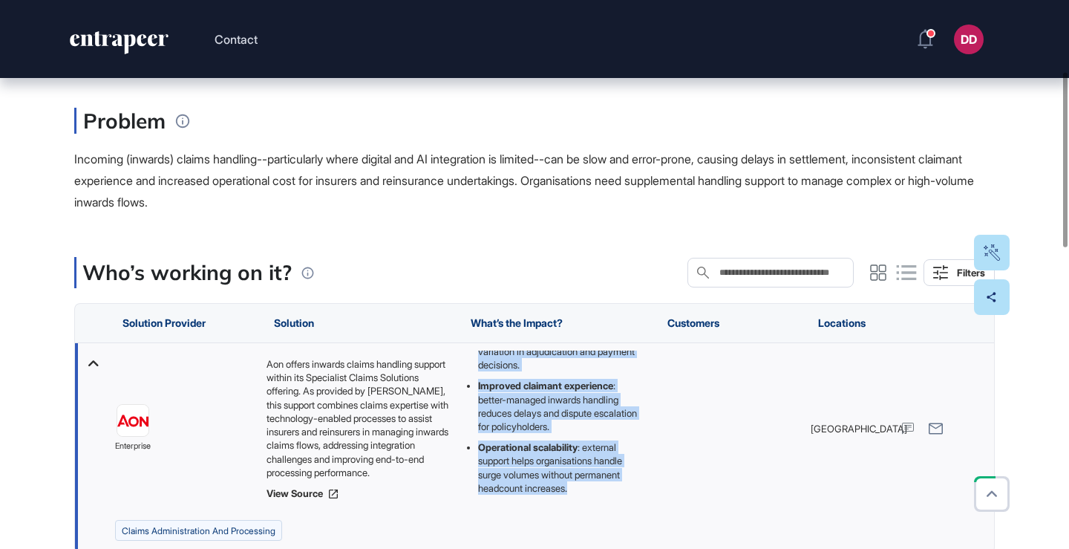
drag, startPoint x: 463, startPoint y: 353, endPoint x: 580, endPoint y: 506, distance: 192.3
click at [581, 508] on div "Providing inwards claims handling support contributes to operational resilience…" at bounding box center [554, 428] width 197 height 171
copy div "Providing inwards claims handling support contributes to operational resilience…"
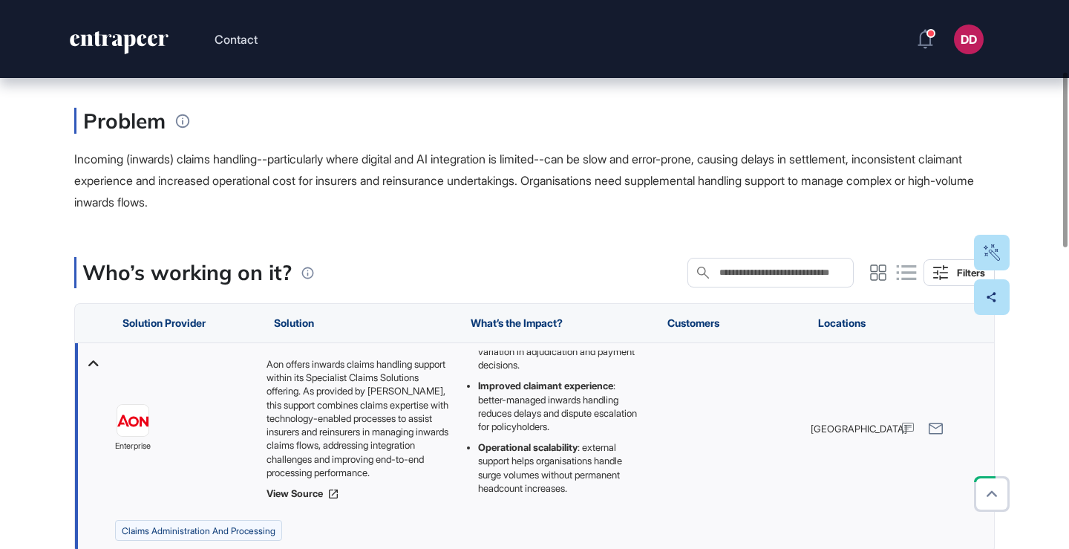
click at [417, 169] on div "Incoming (inwards) claims handling--particularly where digital and AI integrati…" at bounding box center [534, 181] width 921 height 64
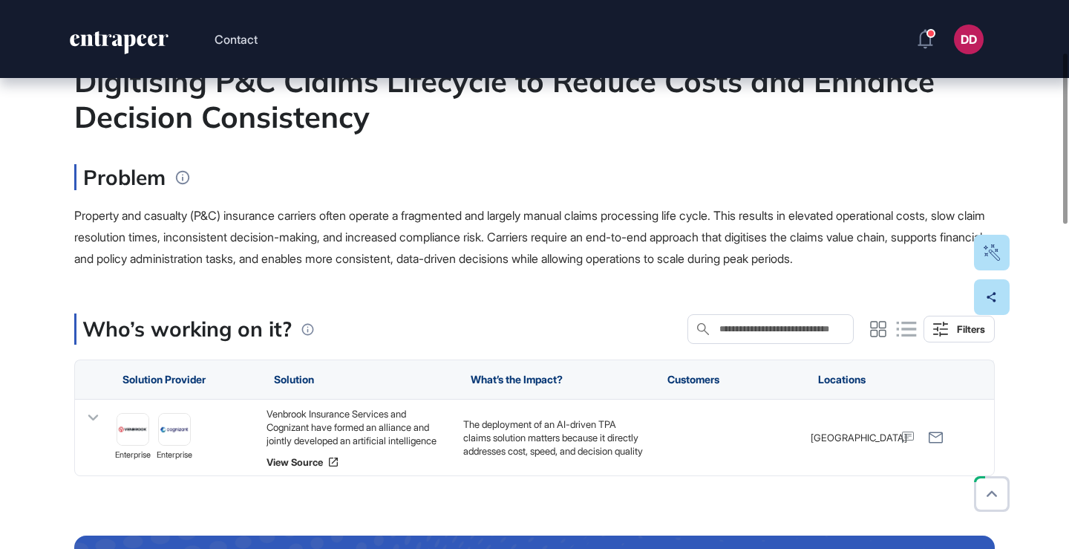
scroll to position [169, 0]
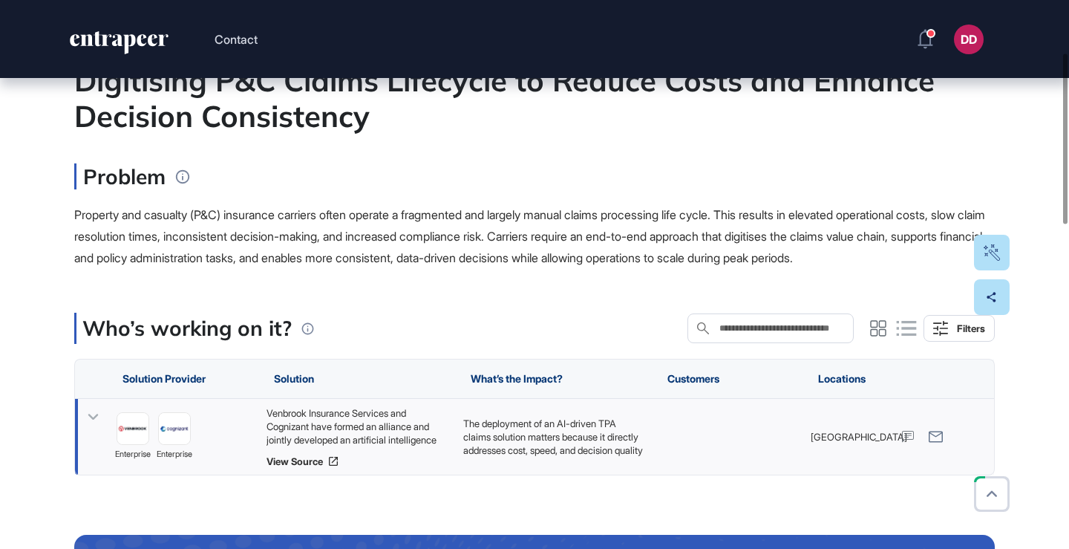
click at [95, 414] on icon at bounding box center [93, 417] width 22 height 22
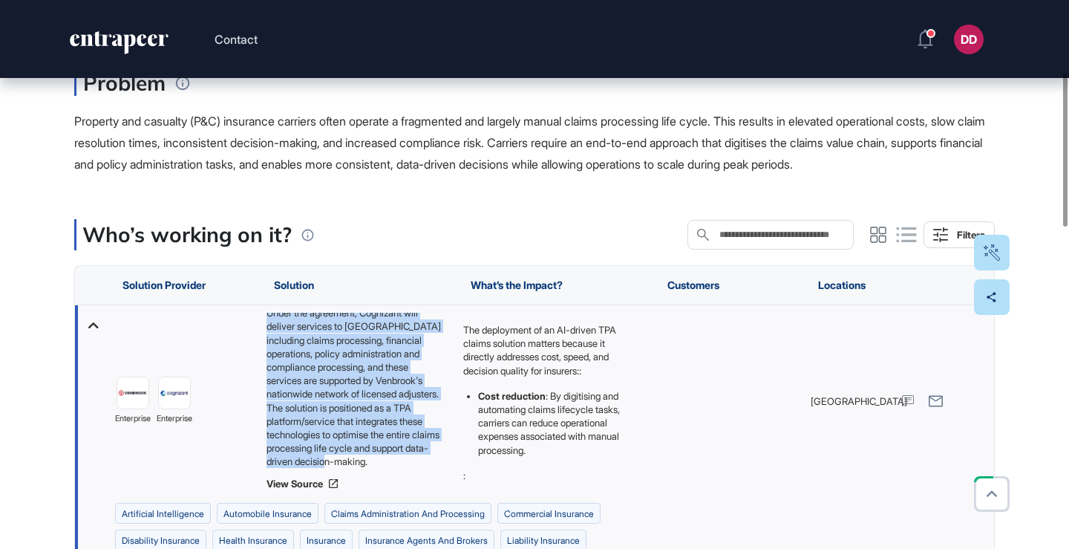
drag, startPoint x: 266, startPoint y: 317, endPoint x: 440, endPoint y: 461, distance: 226.3
click at [440, 461] on div "Venbrook Insurance Services and Cognizant have formed an alliance and jointly d…" at bounding box center [358, 391] width 182 height 156
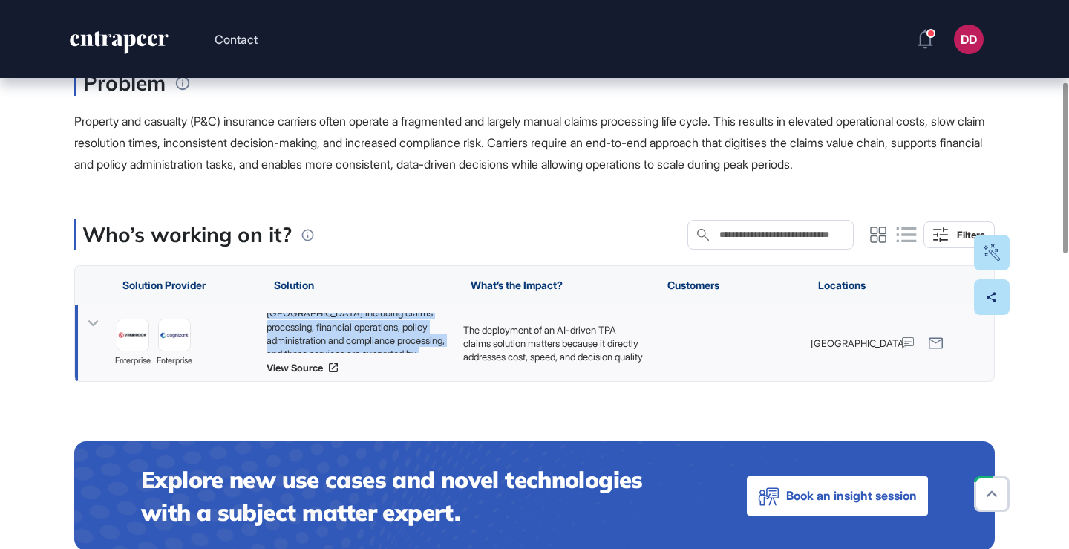
copy div "Venbrook Insurance Services and Cognizant have formed an alliance and jointly d…"
click at [96, 323] on icon at bounding box center [93, 324] width 10 height 6
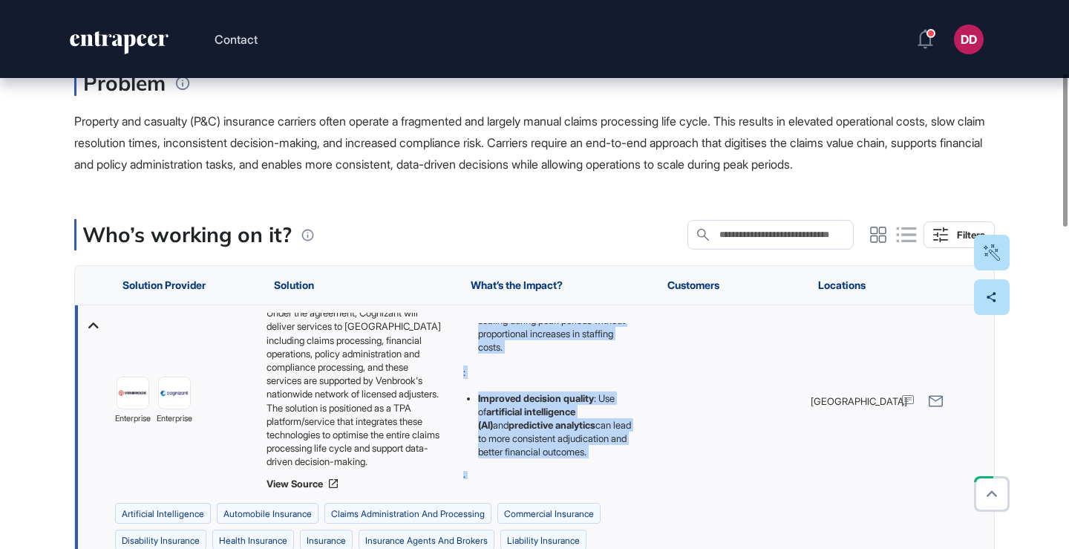
scroll to position [345, 0]
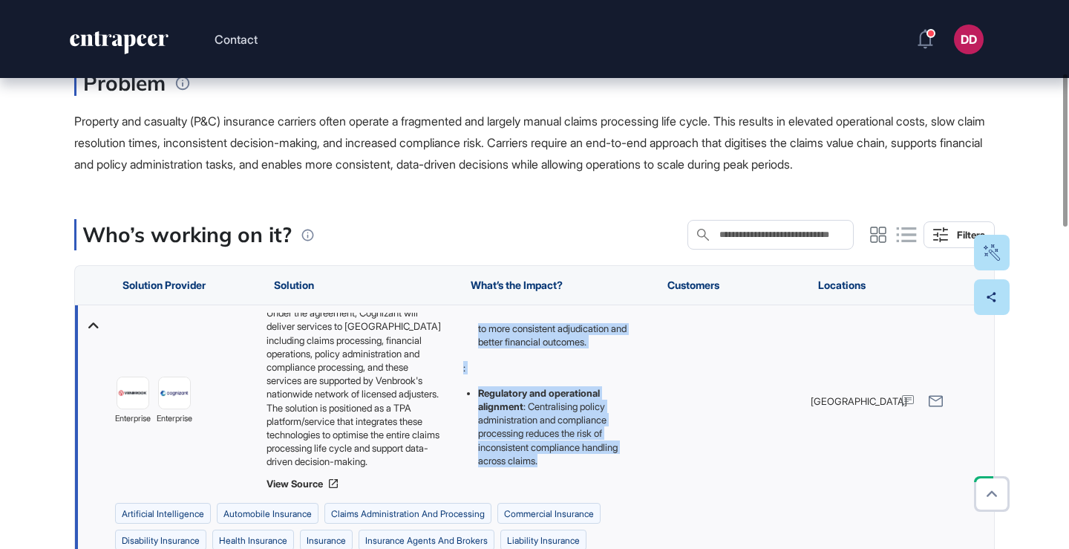
drag, startPoint x: 463, startPoint y: 327, endPoint x: 568, endPoint y: 486, distance: 190.3
click at [568, 487] on div "The deployment of an AI-driven TPA claims solution matters because it directly …" at bounding box center [554, 401] width 197 height 192
copy div "The deployment of an AI-driven TPA claims solution matters because it directly …"
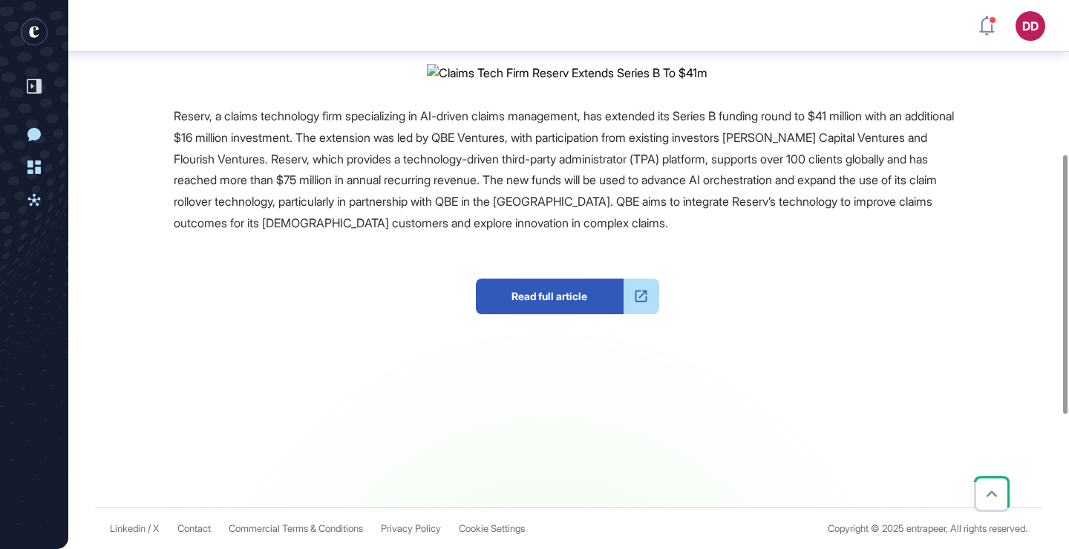
scroll to position [413, 0]
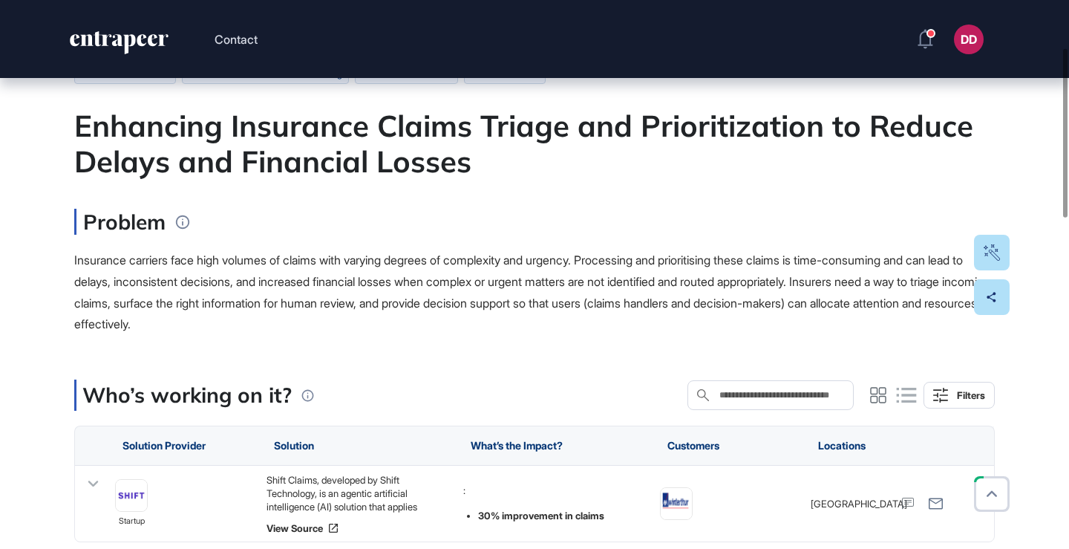
scroll to position [163, 0]
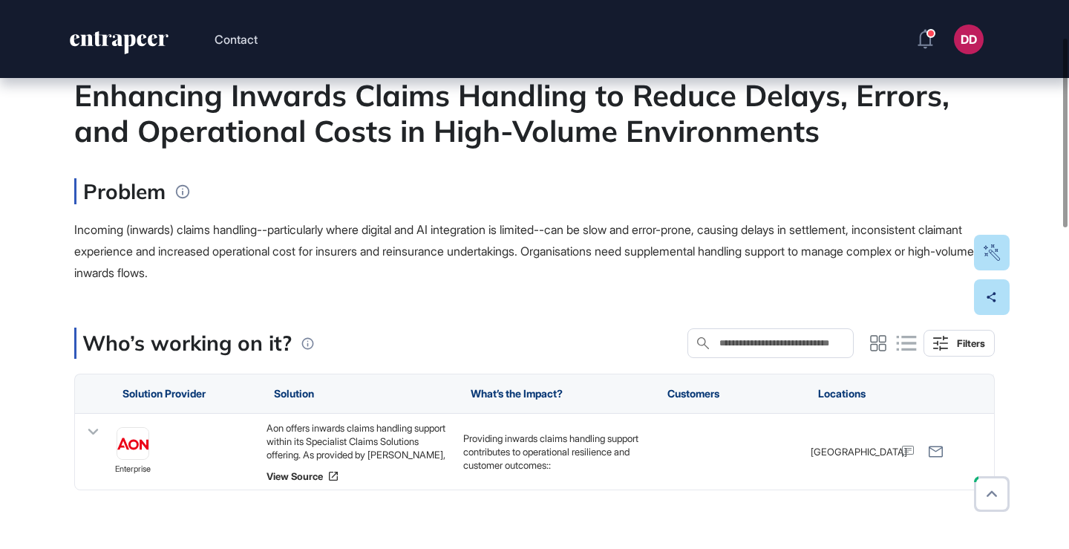
scroll to position [160, 0]
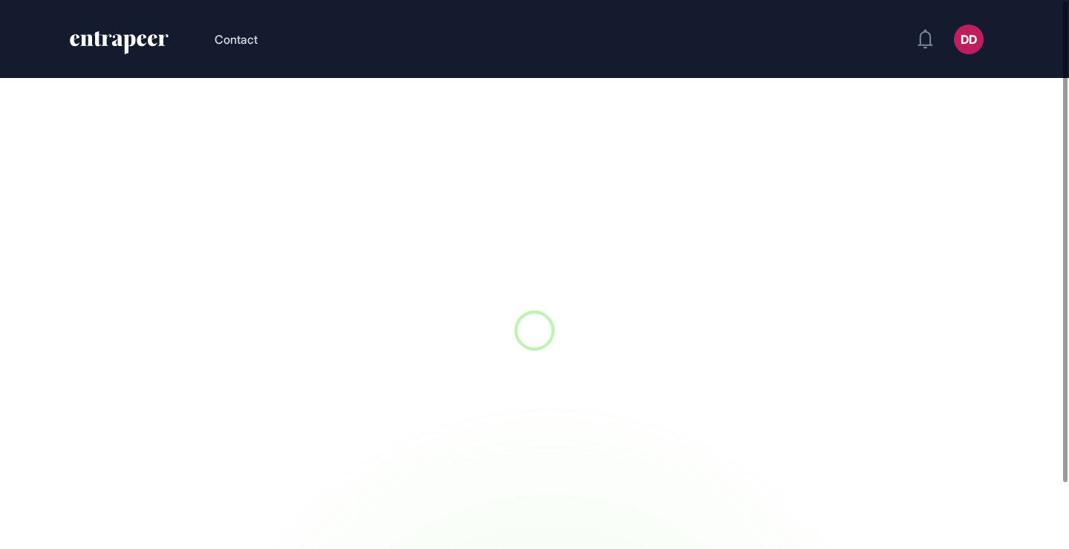
scroll to position [1, 1]
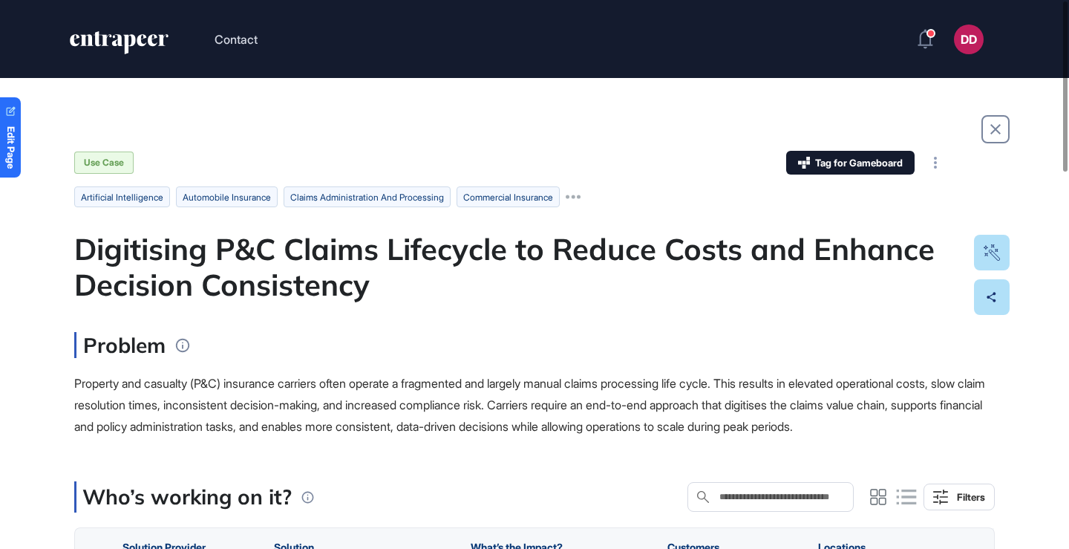
click at [483, 404] on span "Property and casualty (P&C) insurance carriers often operate a fragmented and l…" at bounding box center [529, 405] width 911 height 58
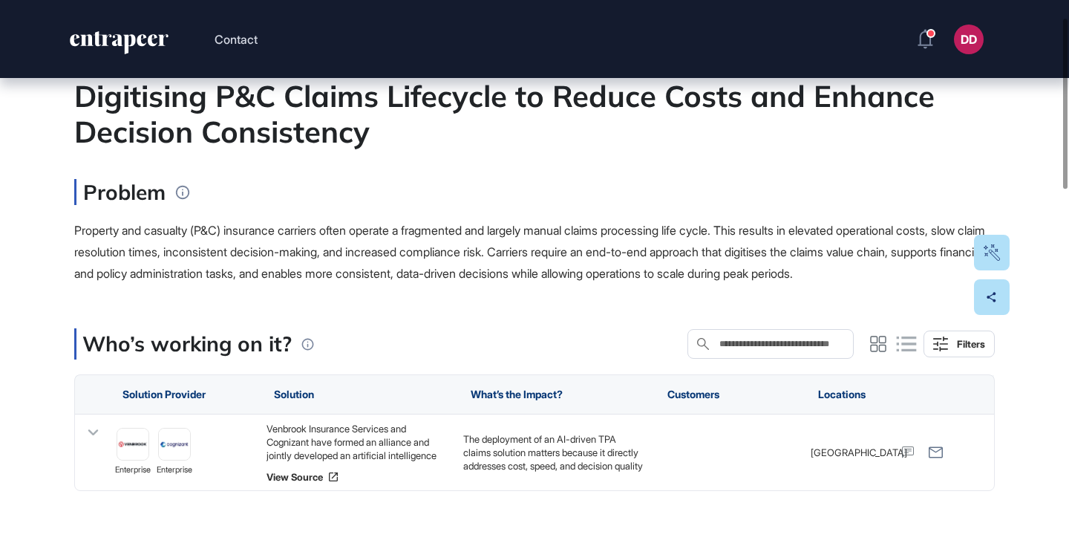
scroll to position [154, 0]
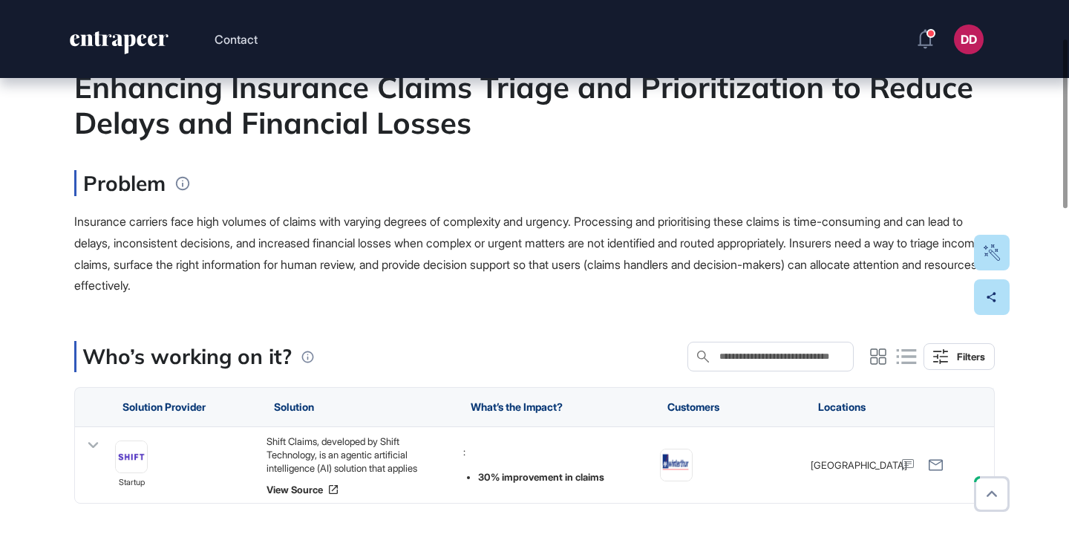
scroll to position [187, 0]
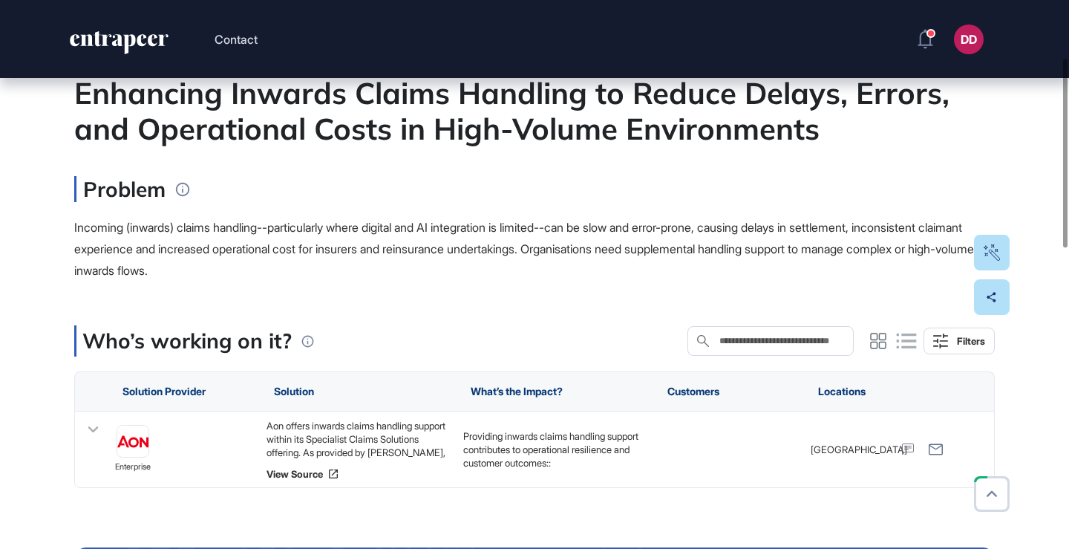
scroll to position [166, 0]
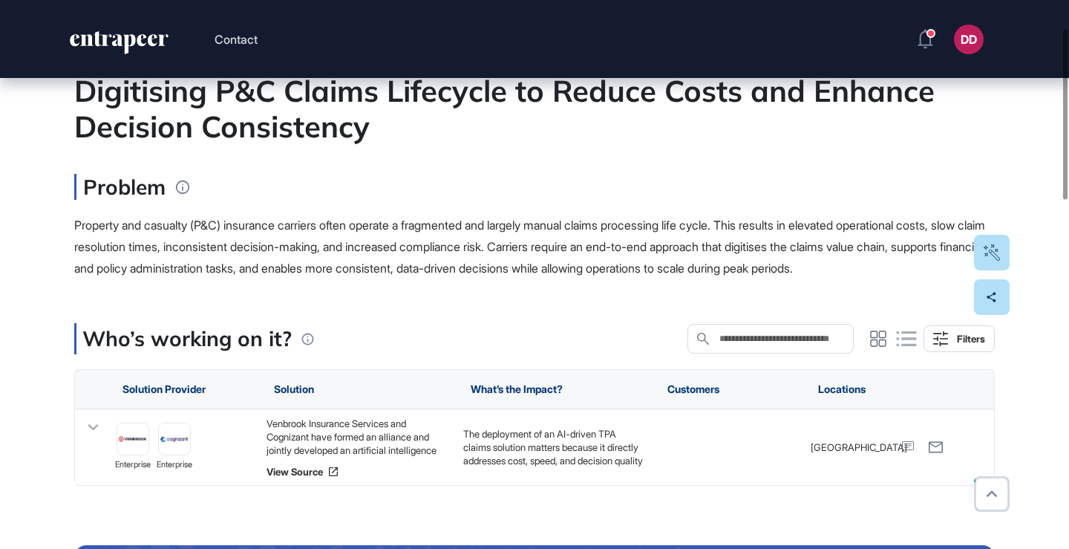
scroll to position [163, 0]
